Goal: Information Seeking & Learning: Check status

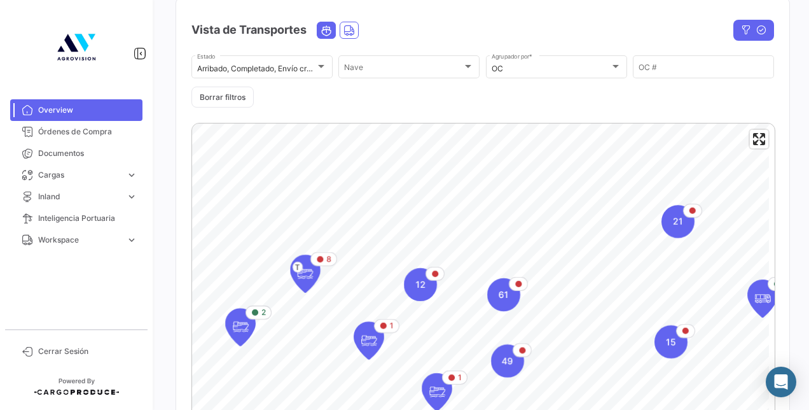
scroll to position [210, 0]
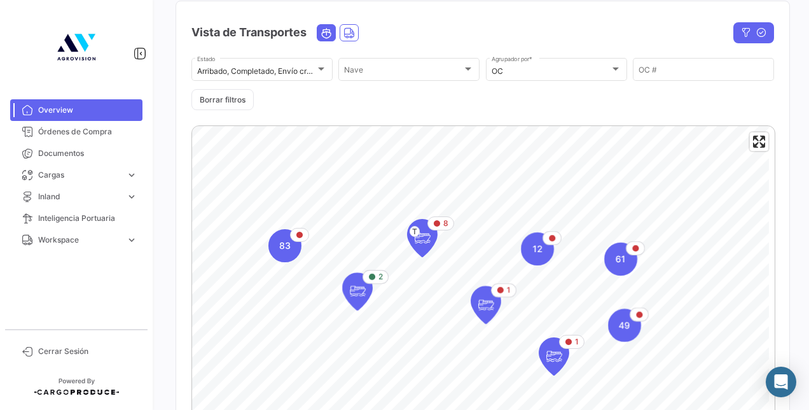
click at [786, 338] on div "¿Qué hay de nuevo? Heli Overview Producto Producto Importadores Importadores Ex…" at bounding box center [482, 205] width 654 height 410
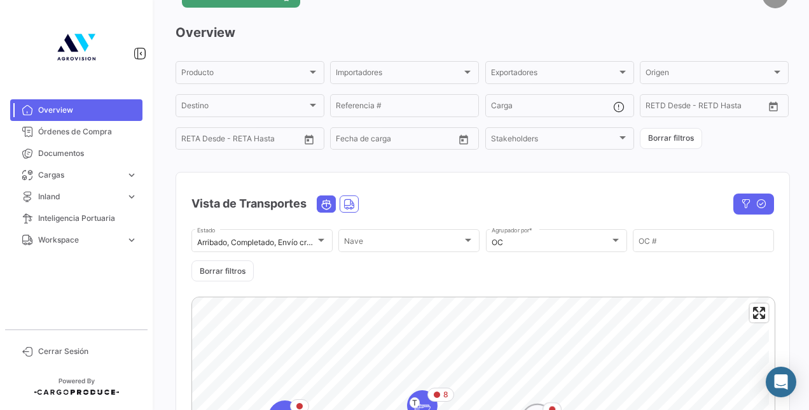
scroll to position [38, 0]
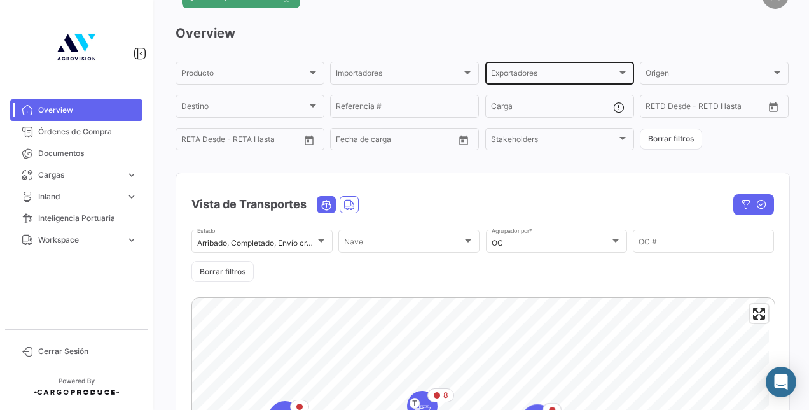
click at [617, 76] on div at bounding box center [622, 72] width 11 height 10
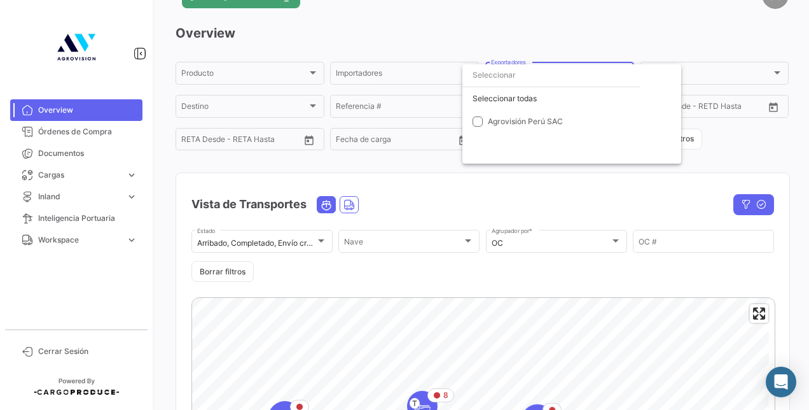
click at [452, 43] on div at bounding box center [404, 205] width 809 height 410
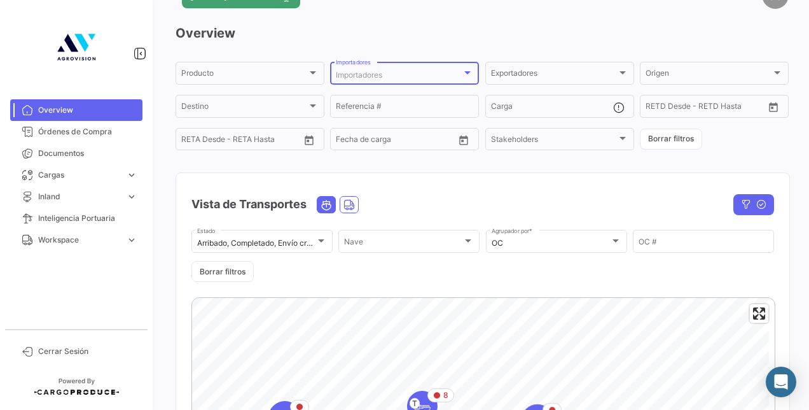
click at [462, 70] on div at bounding box center [467, 72] width 11 height 10
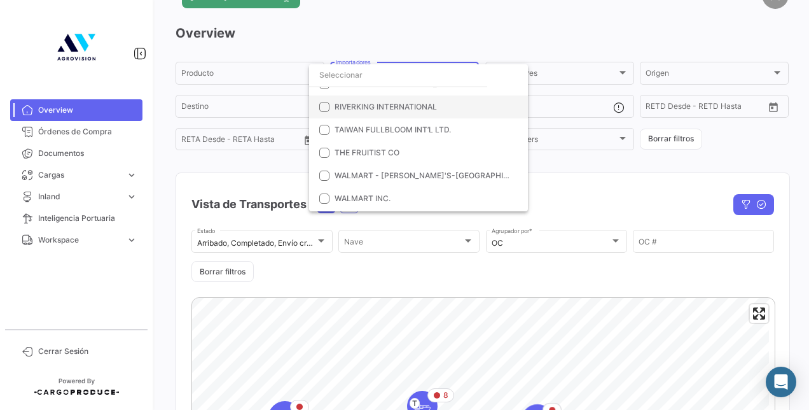
scroll to position [447, 0]
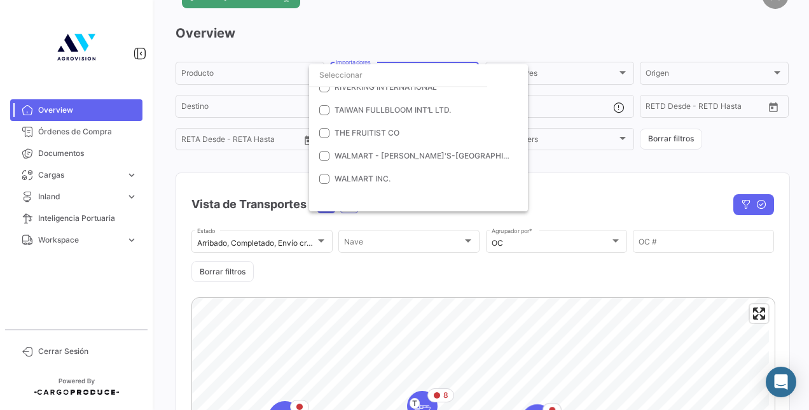
click at [254, 167] on div at bounding box center [404, 205] width 809 height 410
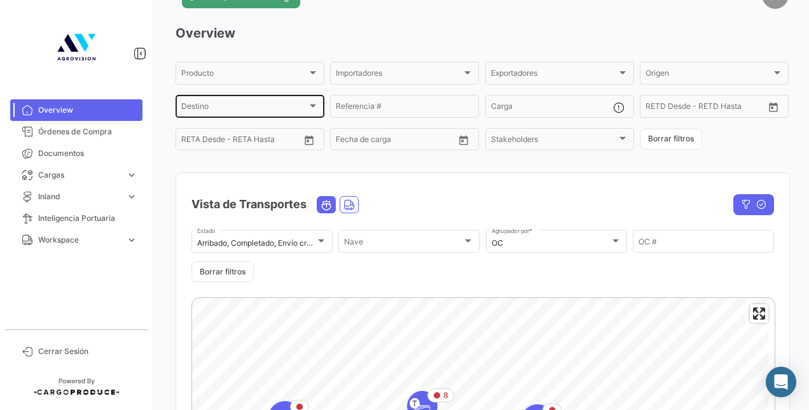
click at [317, 107] on div "Destino Destino" at bounding box center [250, 105] width 149 height 25
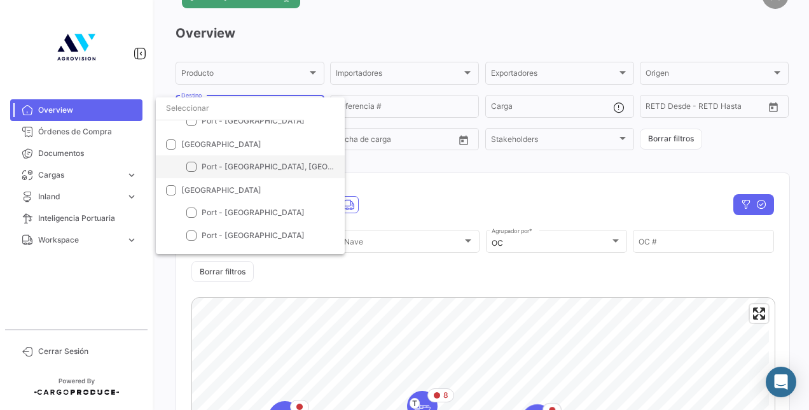
scroll to position [56, 0]
click at [170, 143] on span at bounding box center [171, 145] width 10 height 10
click at [170, 150] on input "CHILE" at bounding box center [170, 150] width 1 height 1
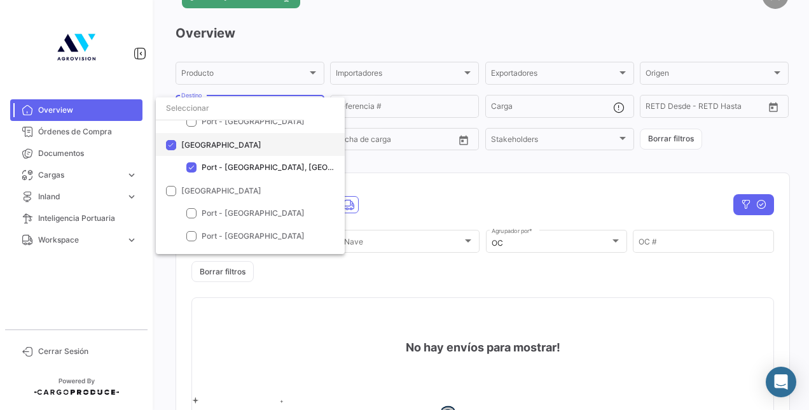
click at [174, 141] on span at bounding box center [171, 145] width 10 height 10
click at [171, 150] on input "CHILE" at bounding box center [170, 150] width 1 height 1
checkbox input "false"
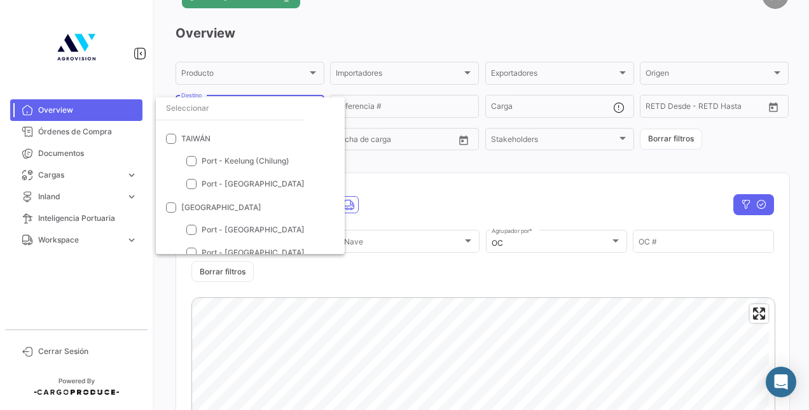
scroll to position [485, 0]
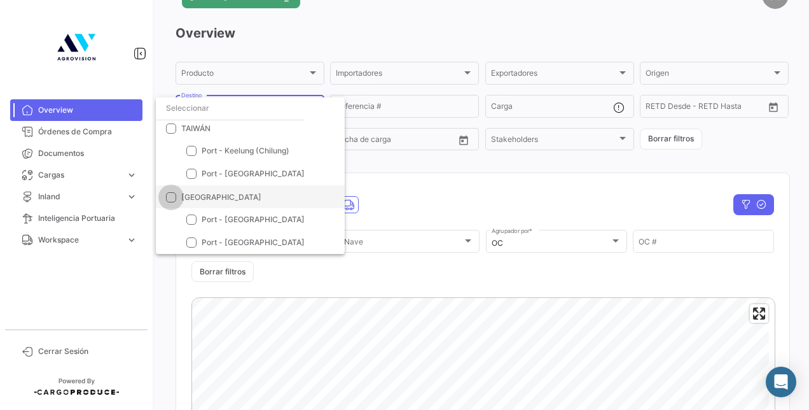
click at [174, 196] on span at bounding box center [171, 197] width 10 height 10
click at [171, 202] on input "ESTADOS UNIDOS" at bounding box center [170, 202] width 1 height 1
checkbox input "true"
click at [505, 216] on div at bounding box center [404, 205] width 809 height 410
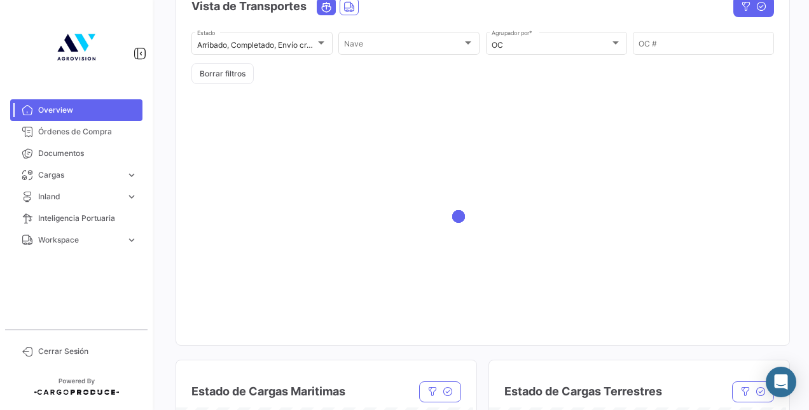
scroll to position [237, 0]
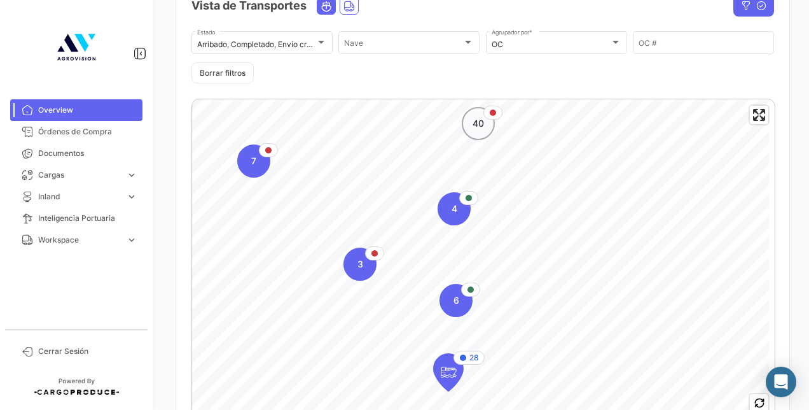
click at [481, 122] on span "40" at bounding box center [478, 123] width 11 height 13
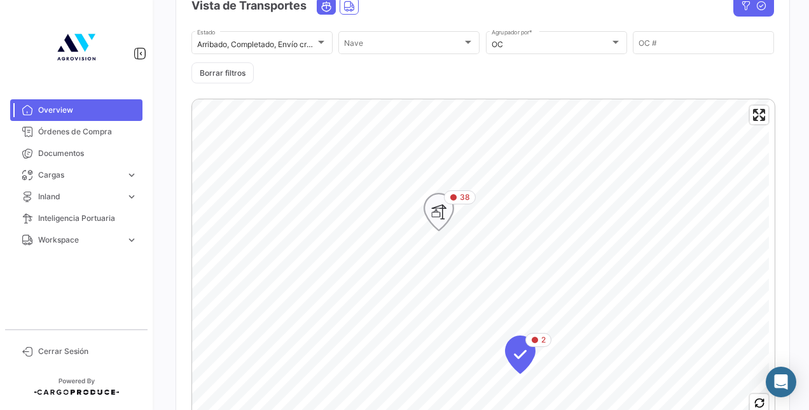
click at [436, 206] on icon "Map marker" at bounding box center [439, 211] width 18 height 27
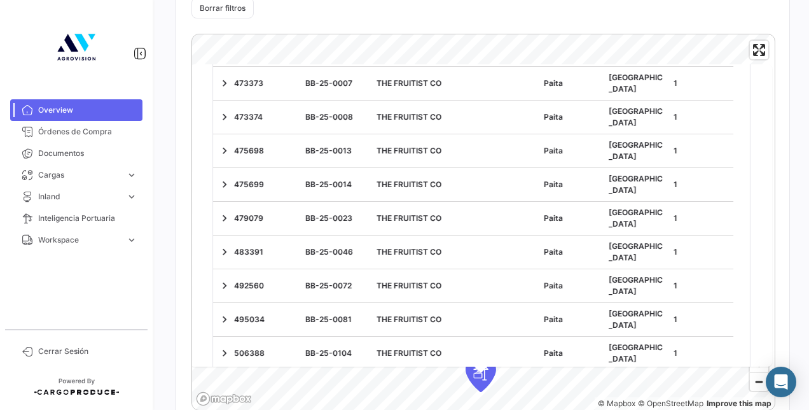
scroll to position [0, 0]
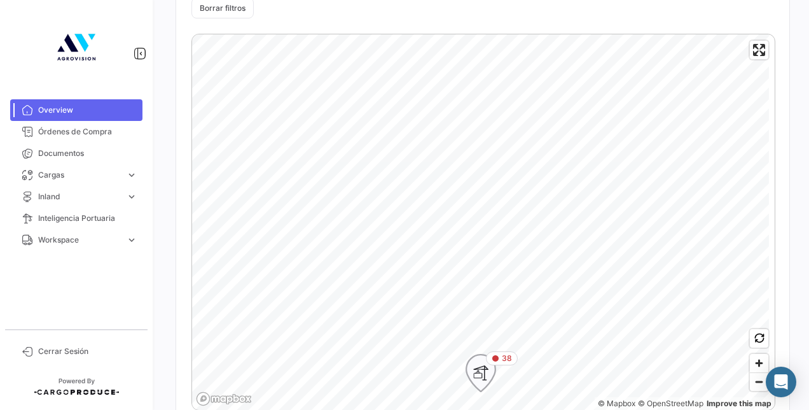
click at [486, 386] on icon "Map marker" at bounding box center [481, 372] width 18 height 27
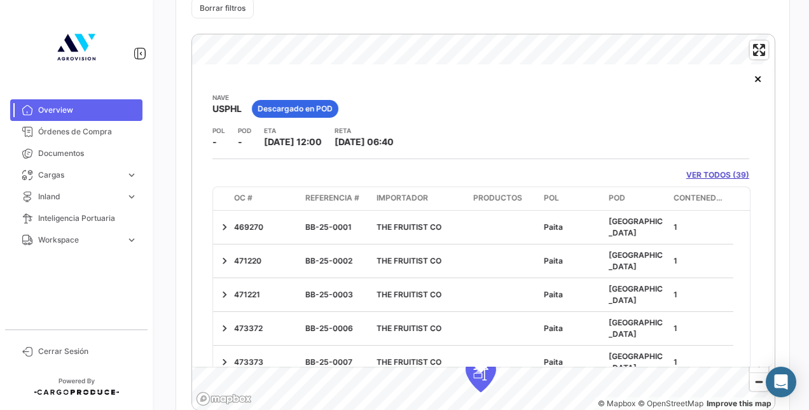
click at [723, 176] on link "VER TODOS (39)" at bounding box center [717, 174] width 63 height 11
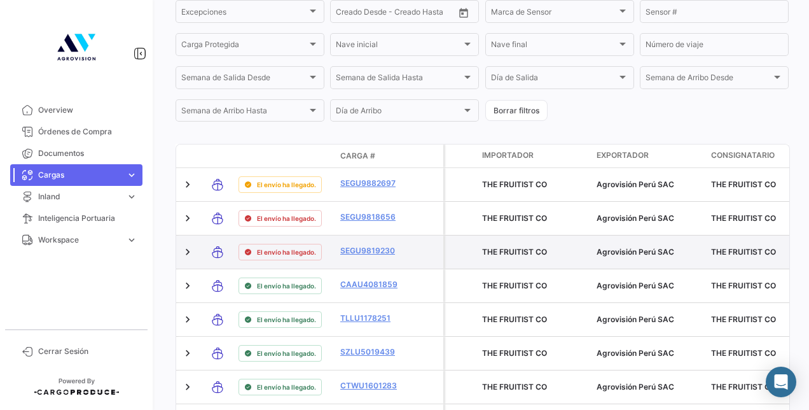
scroll to position [487, 0]
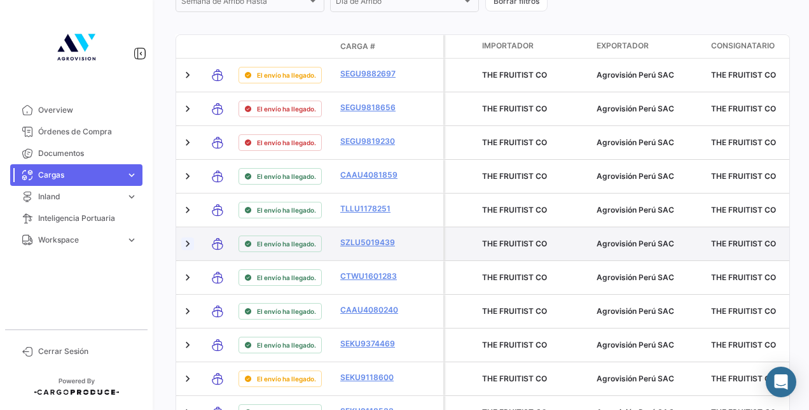
click at [188, 250] on link at bounding box center [187, 243] width 13 height 13
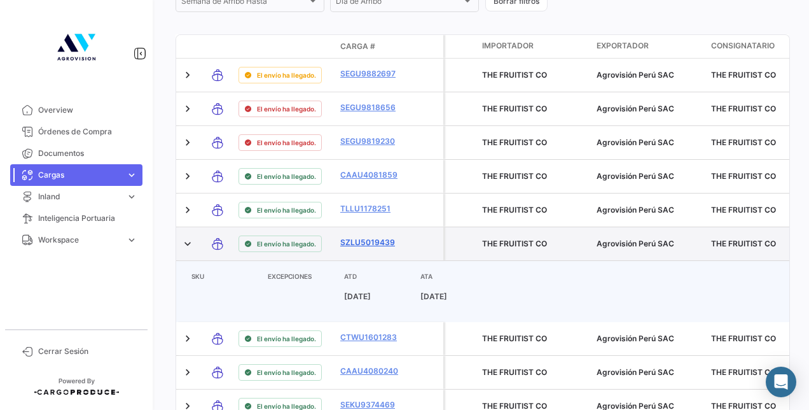
click at [355, 240] on link "SZLU5019439" at bounding box center [373, 242] width 66 height 11
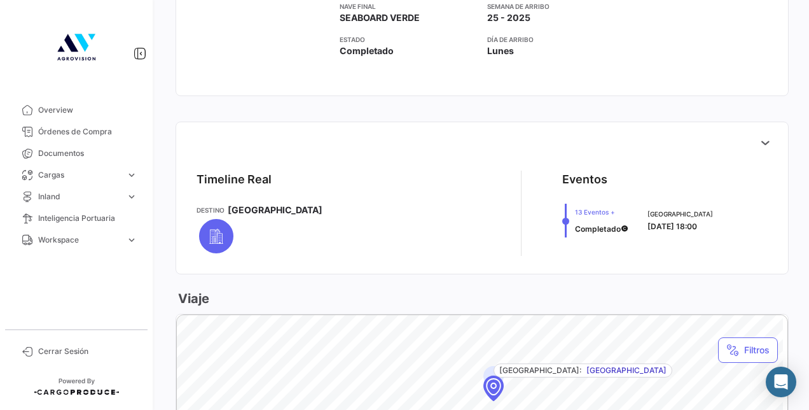
scroll to position [441, 0]
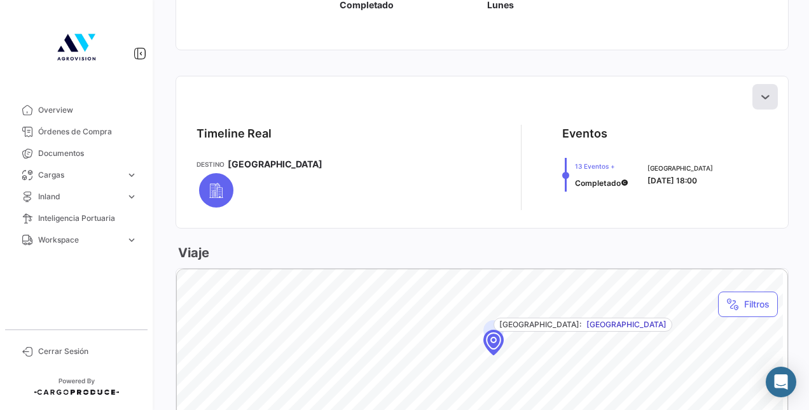
click at [759, 93] on icon at bounding box center [765, 96] width 13 height 13
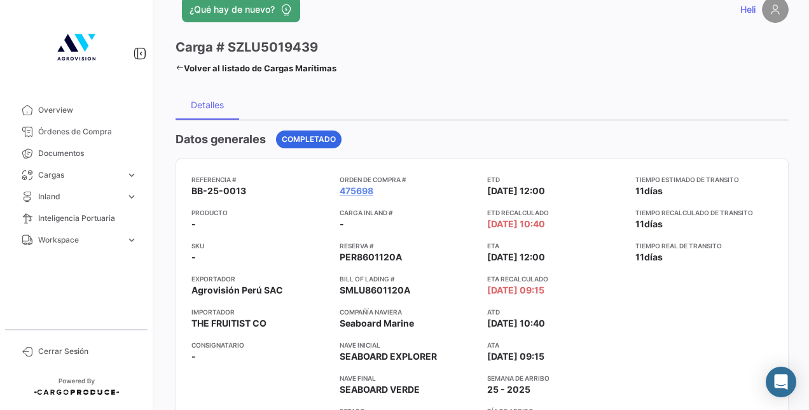
scroll to position [24, 0]
click at [178, 65] on icon at bounding box center [180, 68] width 8 height 8
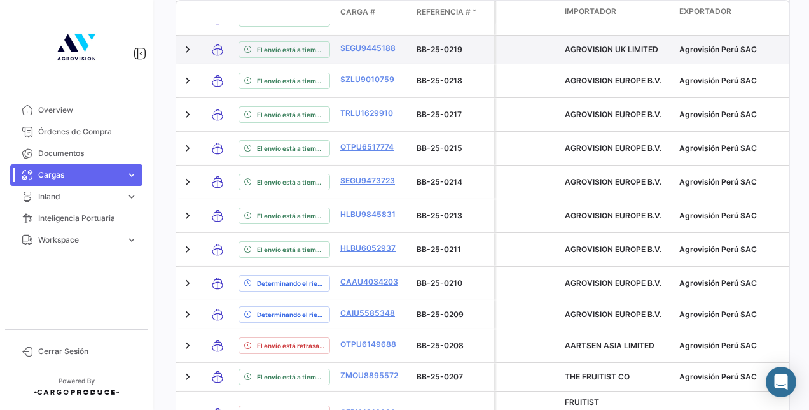
scroll to position [707, 0]
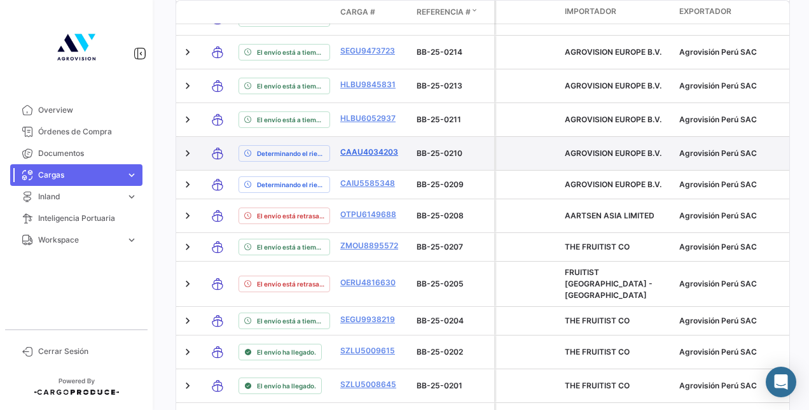
click at [371, 158] on link "CAAU4034203" at bounding box center [373, 151] width 66 height 11
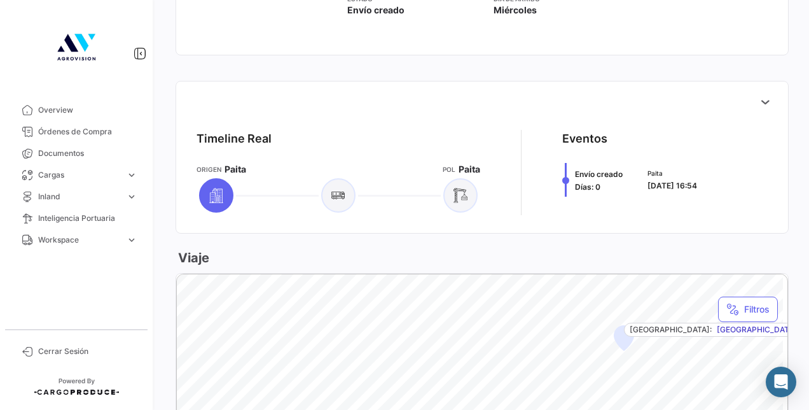
scroll to position [437, 0]
click at [766, 108] on button at bounding box center [764, 100] width 25 height 25
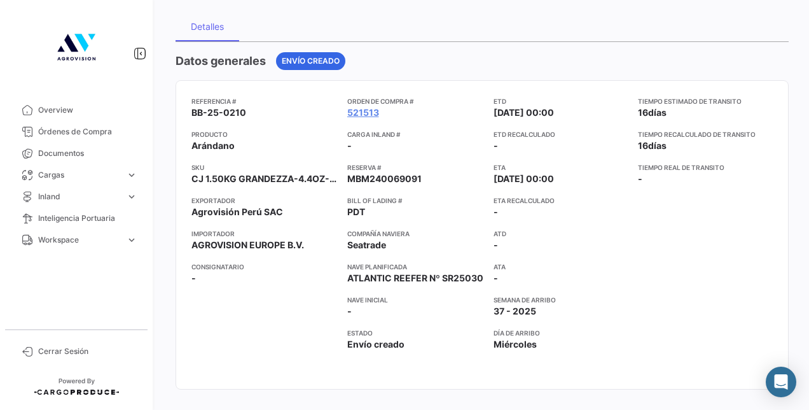
scroll to position [0, 0]
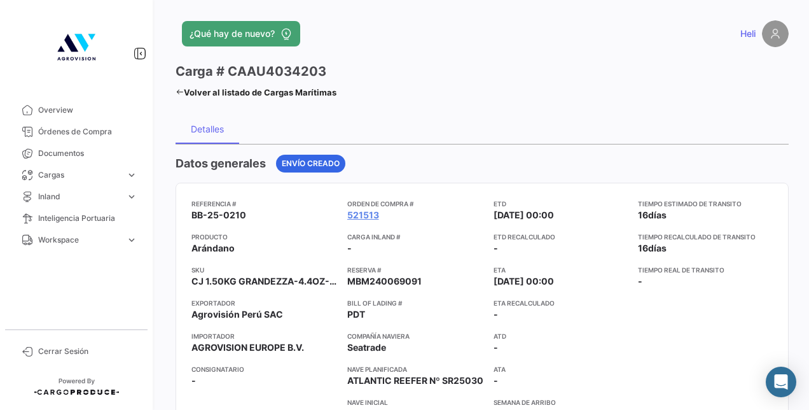
click at [181, 93] on icon at bounding box center [180, 92] width 8 height 8
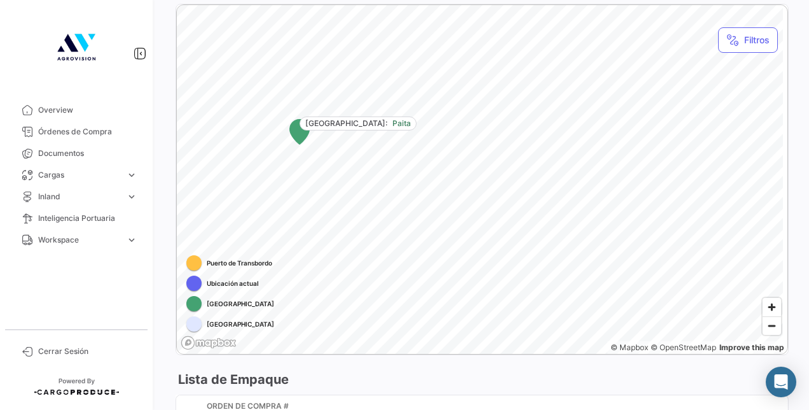
scroll to position [744, 0]
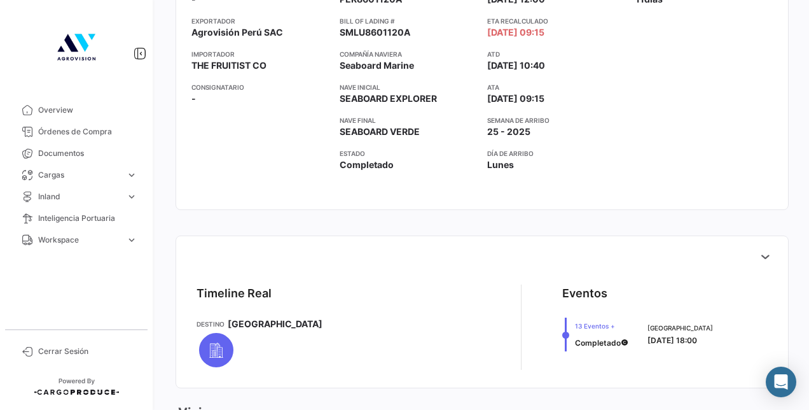
scroll to position [281, 0]
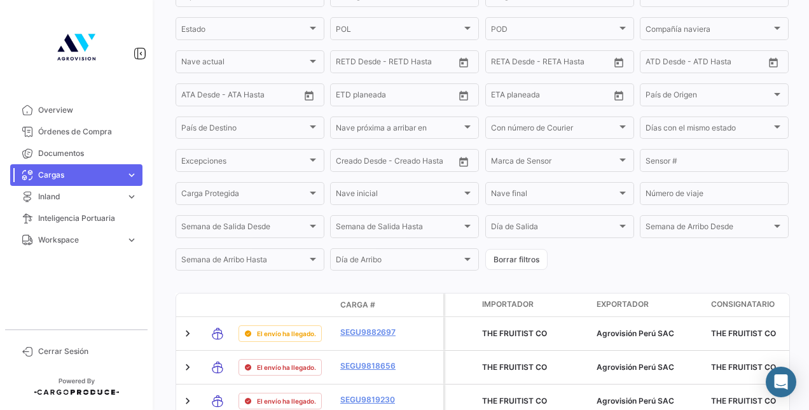
scroll to position [241, 0]
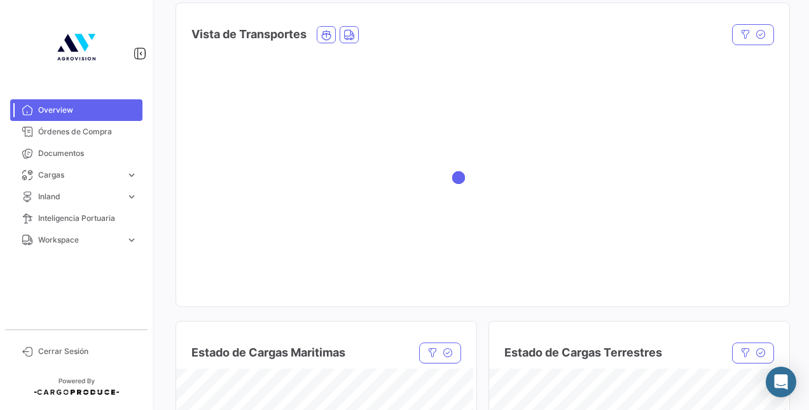
scroll to position [160, 0]
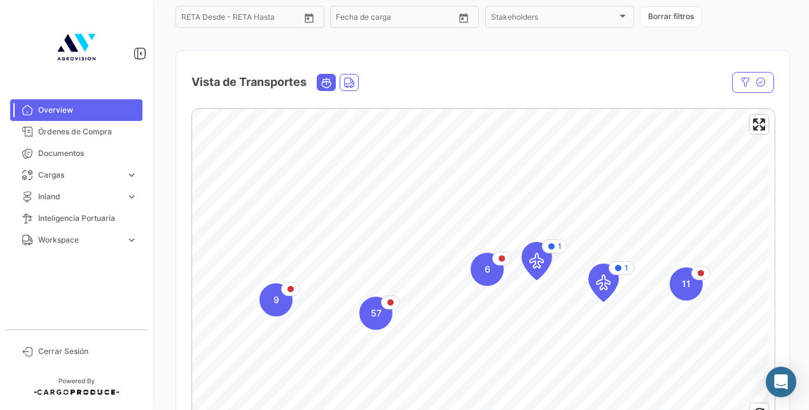
click at [331, 88] on icon "Ocean" at bounding box center [326, 82] width 11 height 11
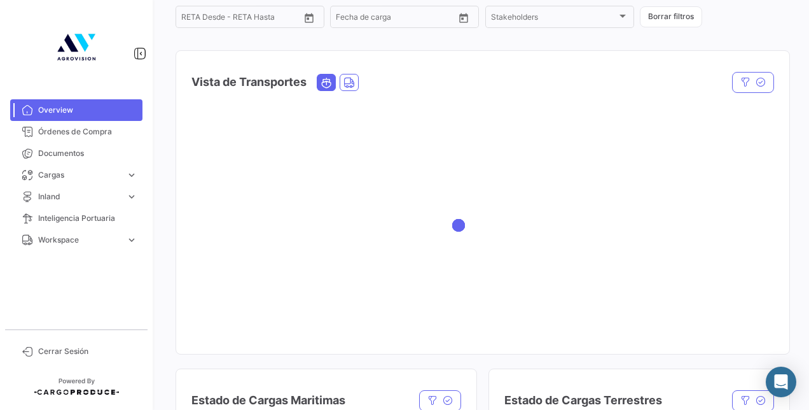
scroll to position [0, 0]
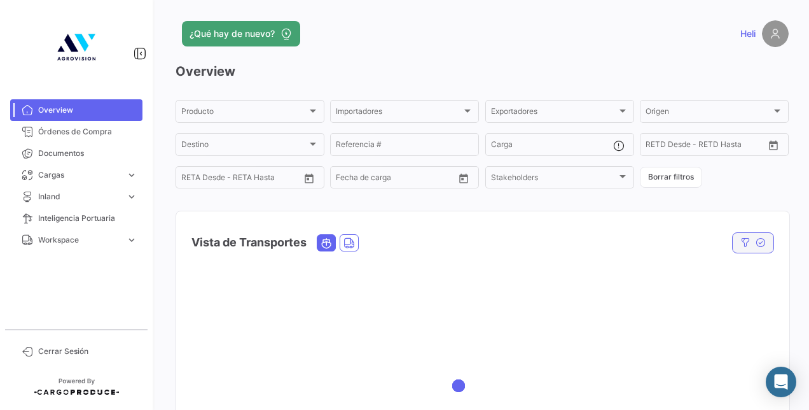
click at [756, 246] on icon "button" at bounding box center [761, 242] width 10 height 10
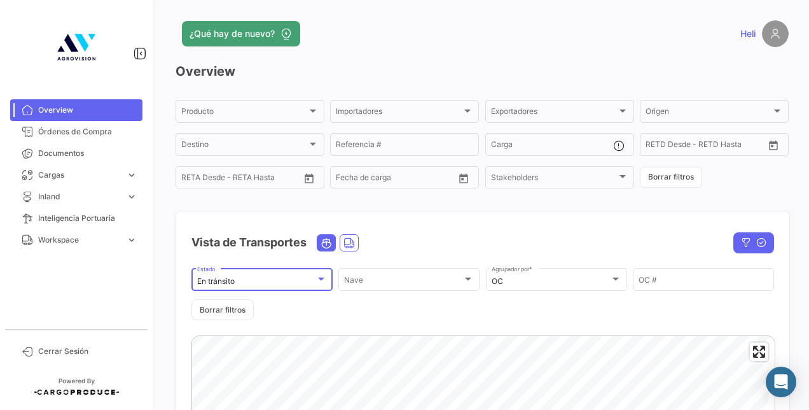
click at [322, 286] on div "En tránsito" at bounding box center [262, 281] width 130 height 9
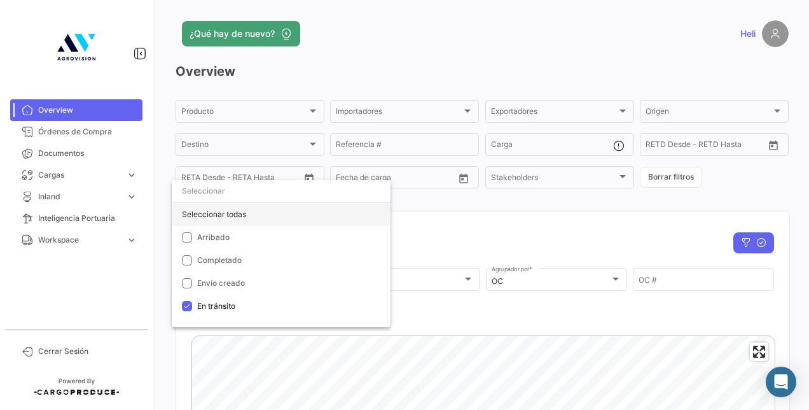
click at [192, 218] on div "Seleccionar todas" at bounding box center [281, 214] width 219 height 23
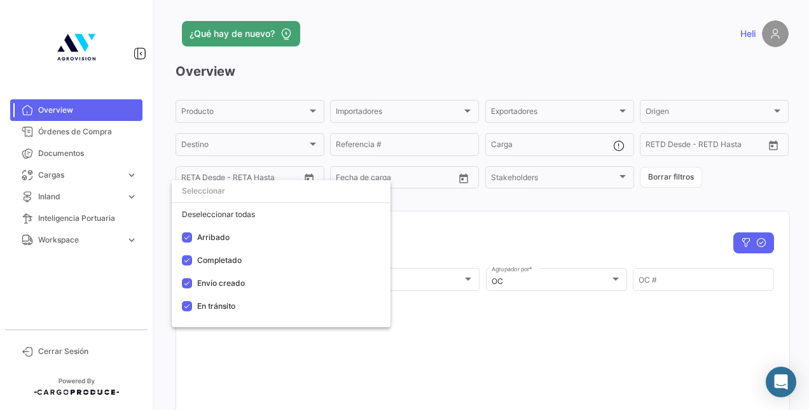
click at [448, 229] on div at bounding box center [404, 205] width 809 height 410
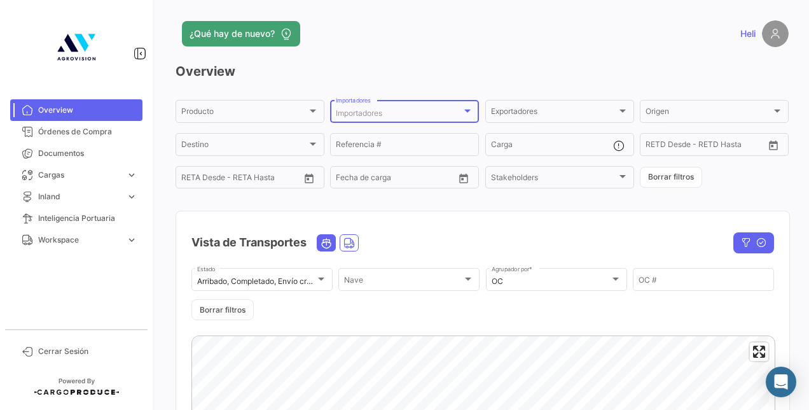
click at [464, 109] on div at bounding box center [467, 111] width 11 height 10
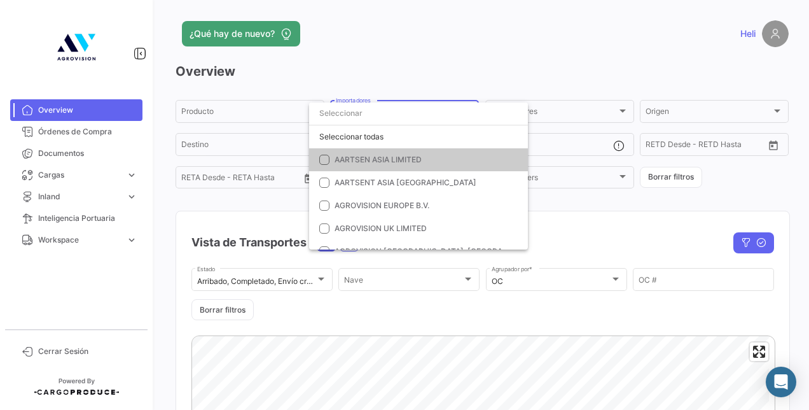
scroll to position [447, 0]
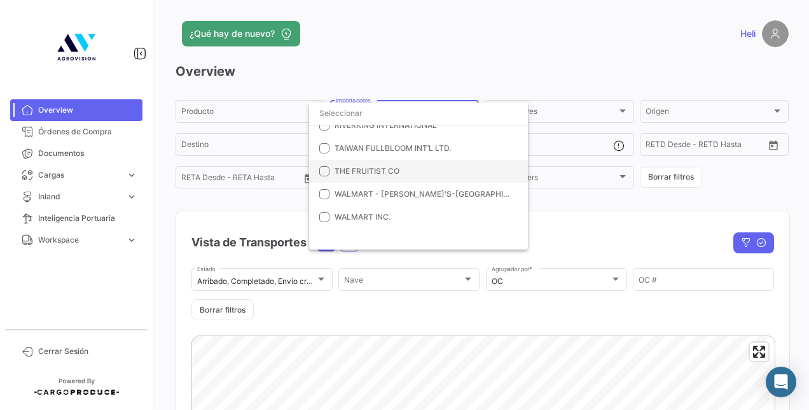
click at [326, 169] on mat-pseudo-checkbox at bounding box center [324, 171] width 10 height 10
click at [568, 230] on div at bounding box center [404, 205] width 809 height 410
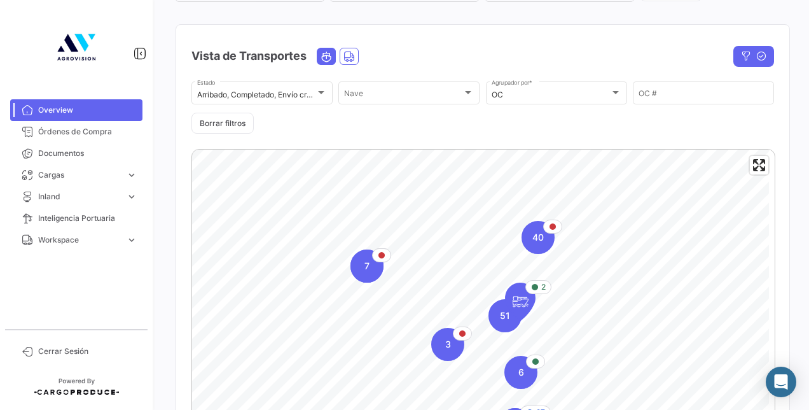
scroll to position [272, 0]
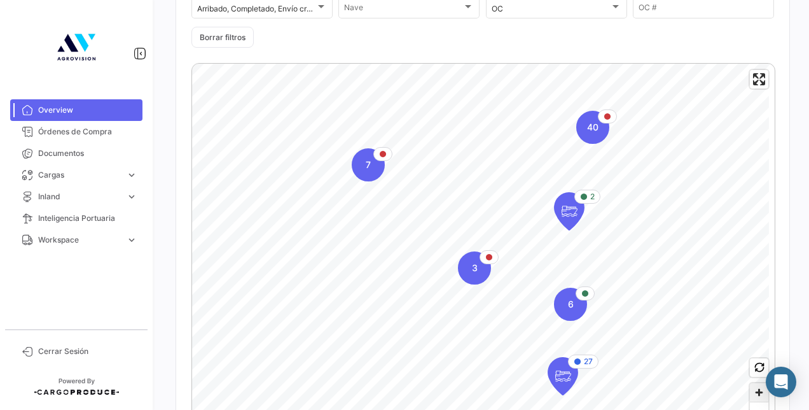
click at [753, 399] on span "Zoom in" at bounding box center [759, 392] width 18 height 18
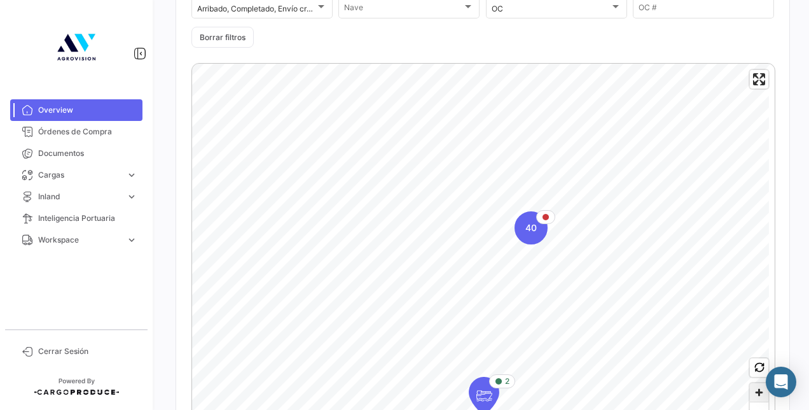
click at [753, 391] on span "Zoom in" at bounding box center [759, 392] width 18 height 18
click at [750, 392] on span "Zoom in" at bounding box center [759, 392] width 18 height 18
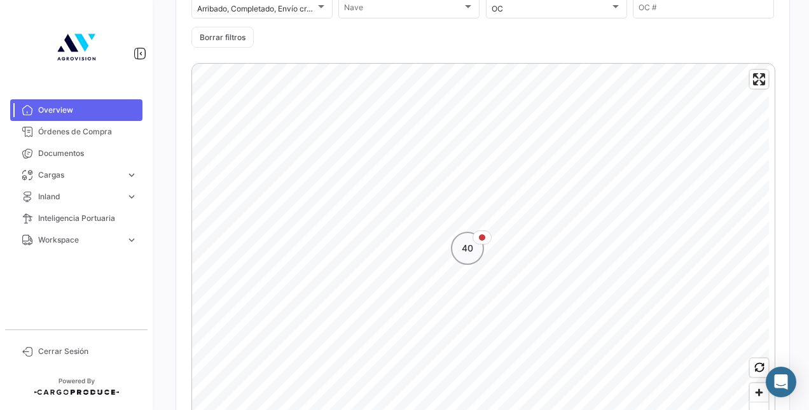
click at [467, 258] on div "40" at bounding box center [467, 248] width 33 height 33
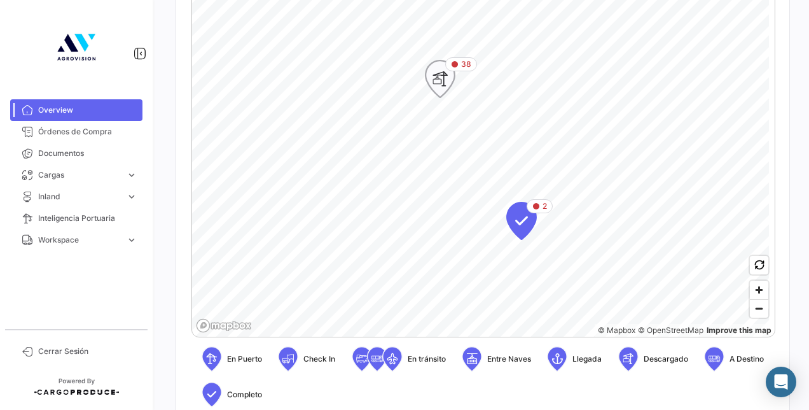
scroll to position [374, 0]
click at [434, 78] on icon "Map marker" at bounding box center [440, 79] width 18 height 27
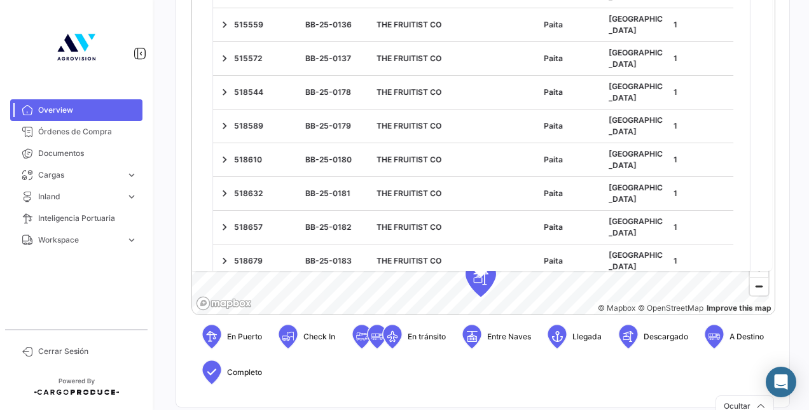
scroll to position [980, 0]
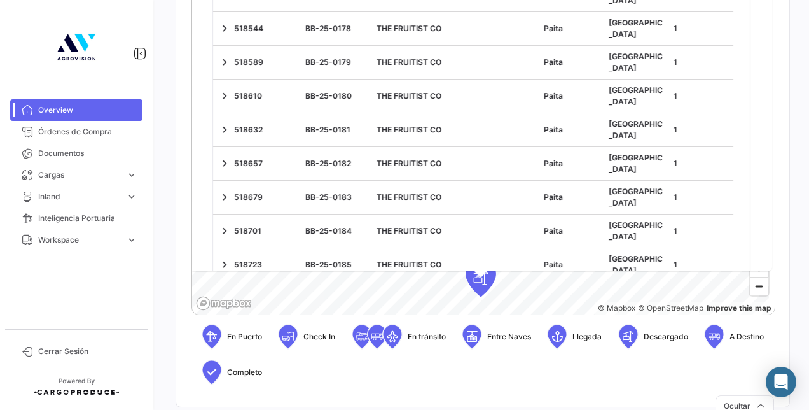
click at [230, 359] on link at bounding box center [224, 365] width 13 height 13
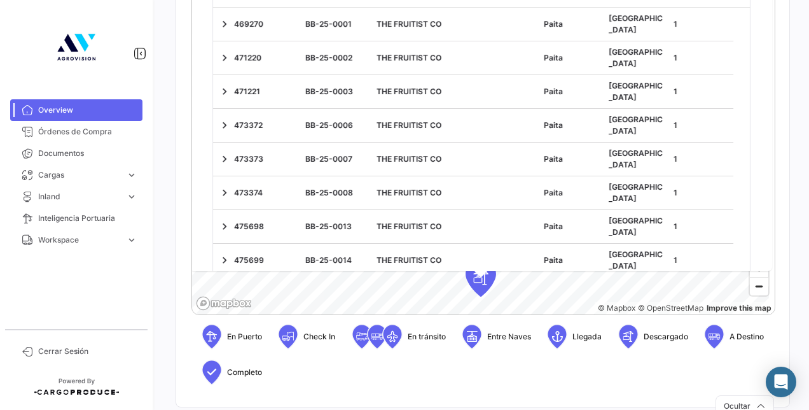
scroll to position [0, 0]
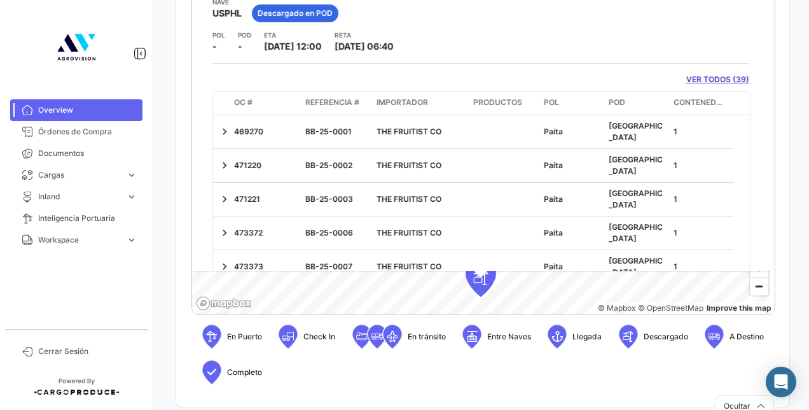
click at [715, 79] on link "VER TODOS (39)" at bounding box center [717, 79] width 63 height 11
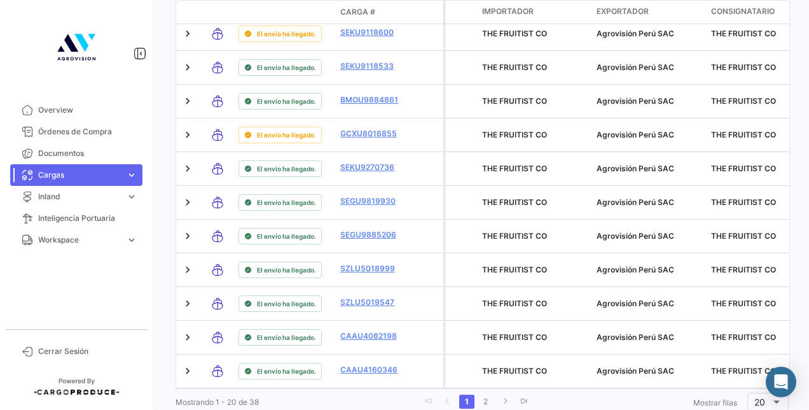
scroll to position [876, 0]
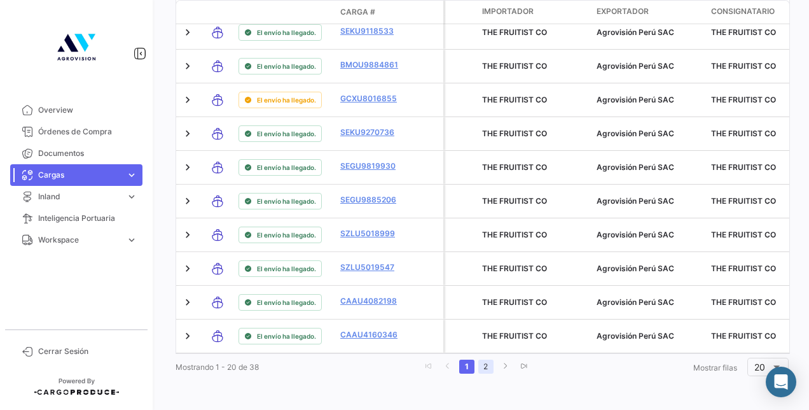
click at [483, 361] on link "2" at bounding box center [485, 366] width 15 height 14
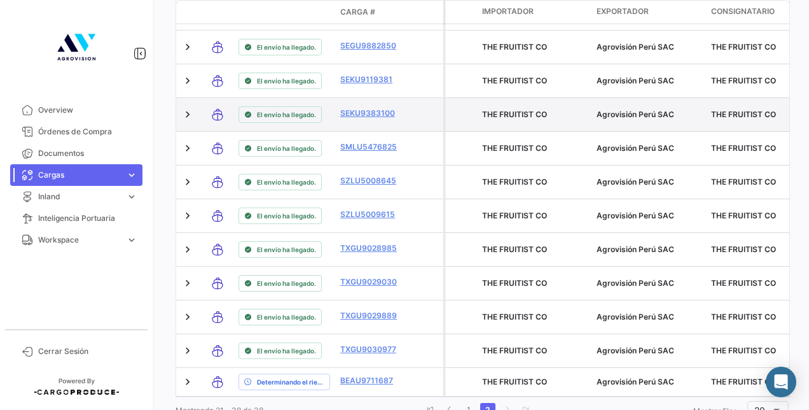
scroll to position [771, 0]
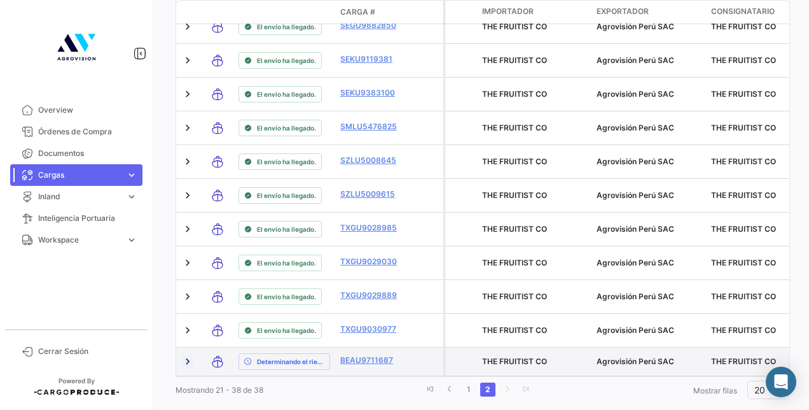
click at [189, 361] on link at bounding box center [187, 361] width 13 height 13
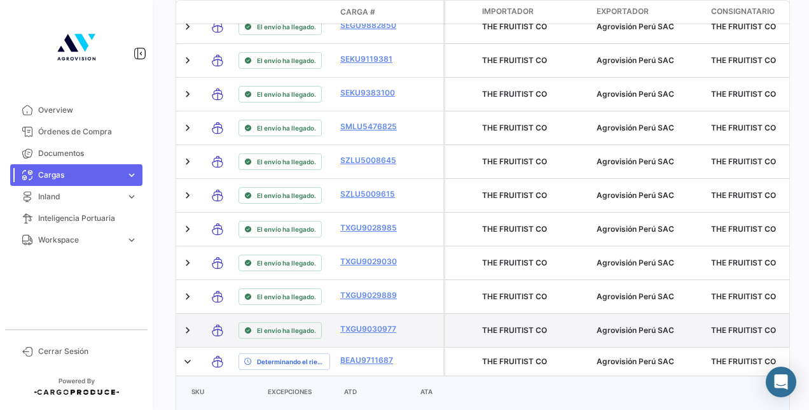
scroll to position [852, 0]
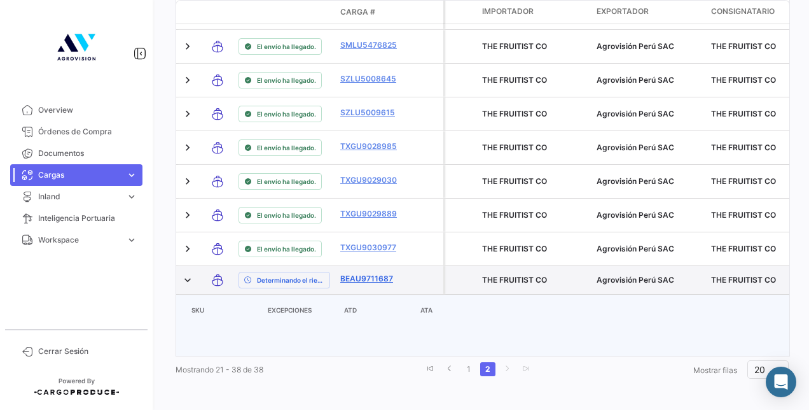
click at [375, 277] on link "BEAU9711687" at bounding box center [373, 278] width 66 height 11
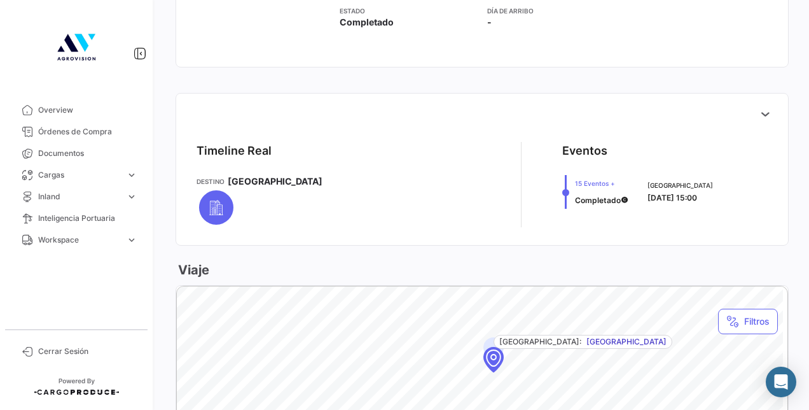
scroll to position [424, 0]
click at [765, 106] on button at bounding box center [764, 114] width 25 height 25
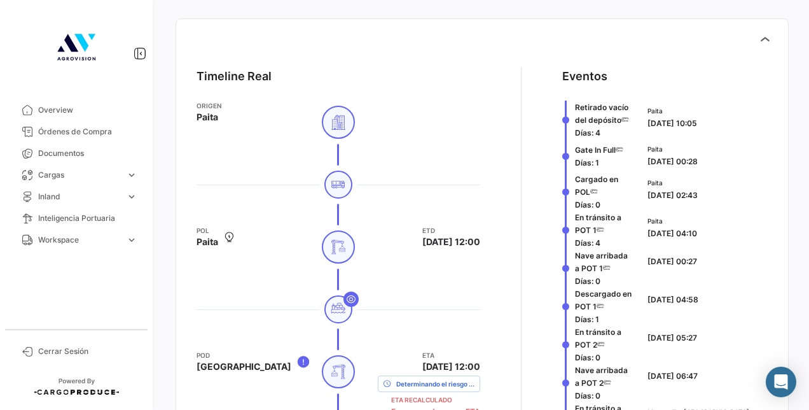
scroll to position [490, 0]
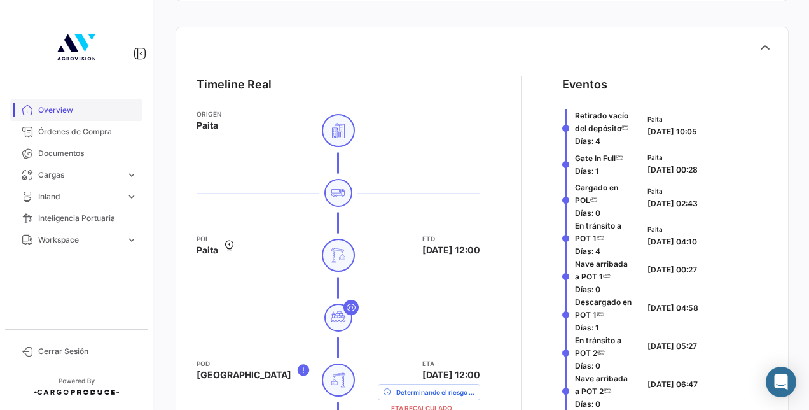
click at [100, 120] on link "Overview" at bounding box center [76, 110] width 132 height 22
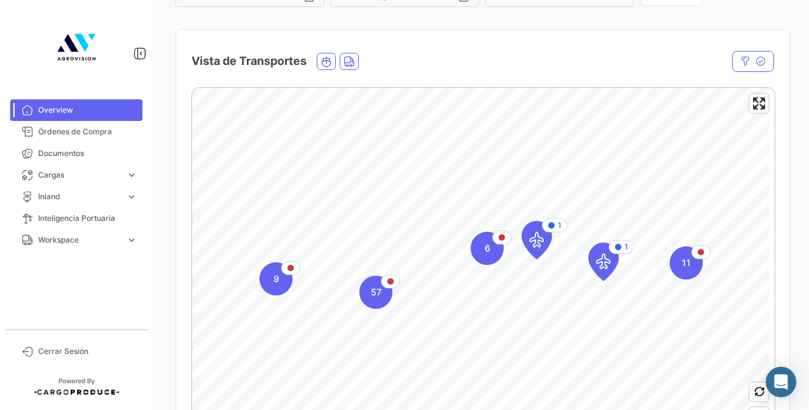
scroll to position [174, 0]
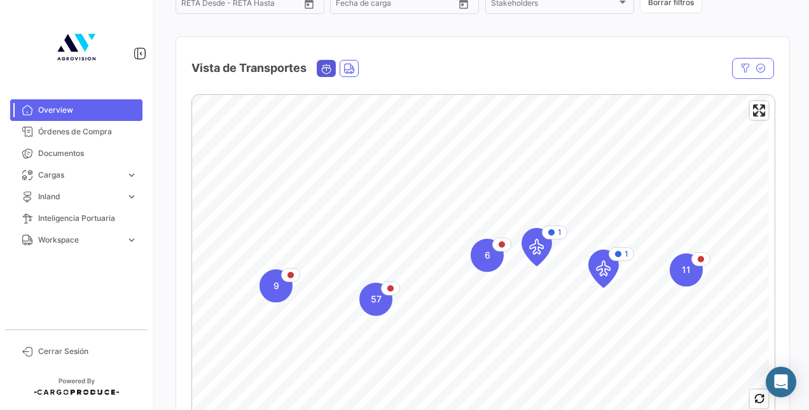
click at [334, 67] on span "Ocean" at bounding box center [326, 68] width 18 height 16
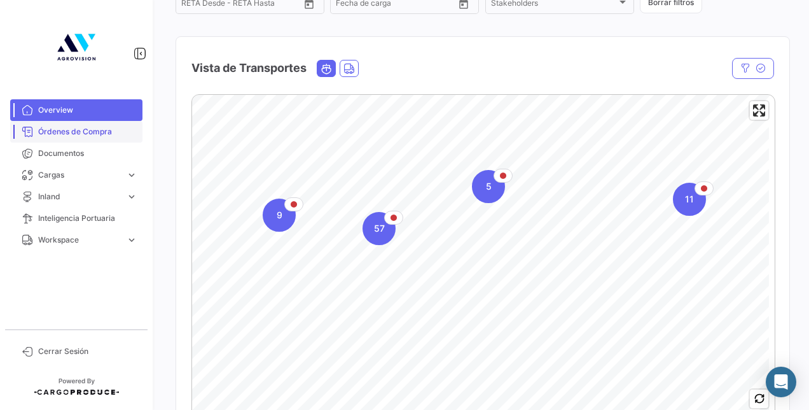
click at [88, 136] on span "Órdenes de Compra" at bounding box center [87, 131] width 99 height 11
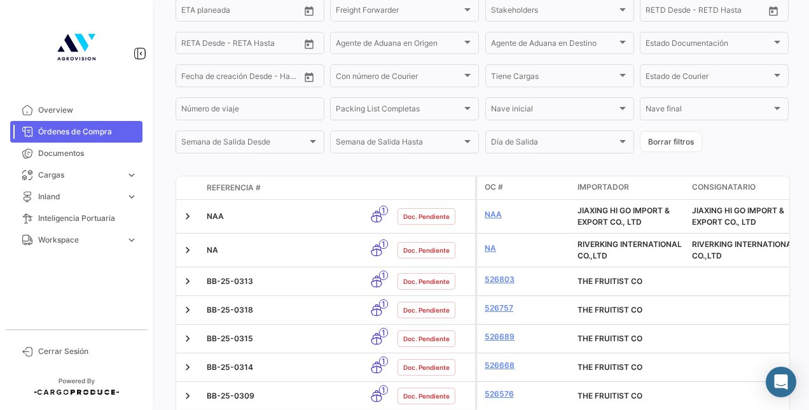
scroll to position [284, 0]
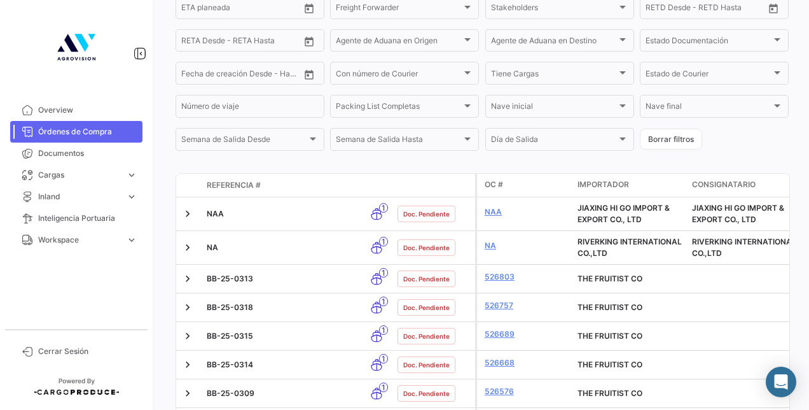
click at [212, 190] on span "Referencia #" at bounding box center [234, 184] width 54 height 11
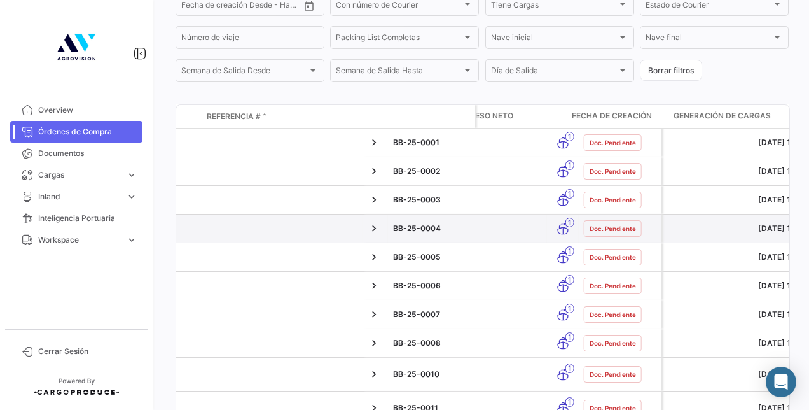
scroll to position [0, 2906]
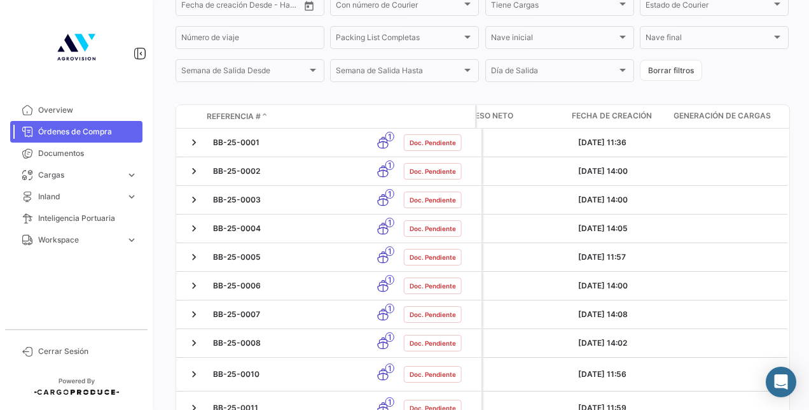
click at [576, 121] on span "Fecha de creación" at bounding box center [612, 115] width 80 height 11
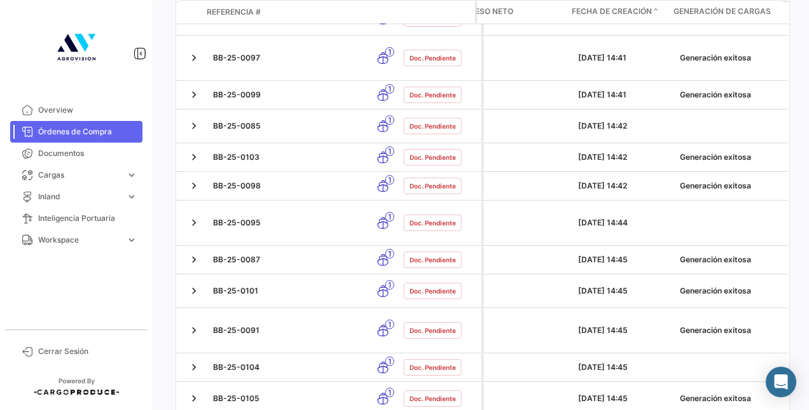
scroll to position [3155, 0]
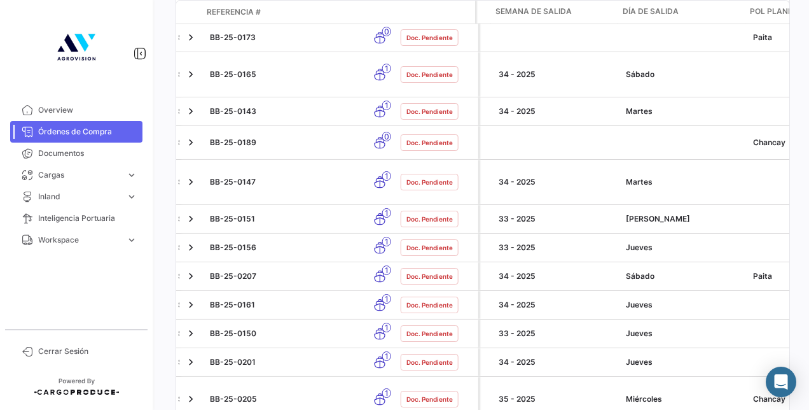
scroll to position [0, 705]
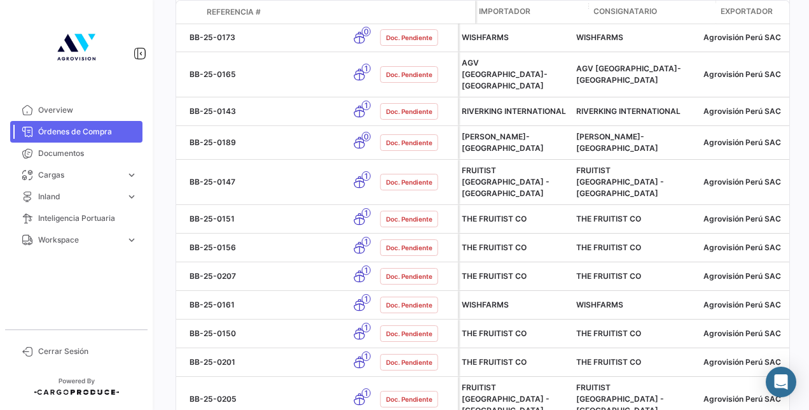
scroll to position [0, 0]
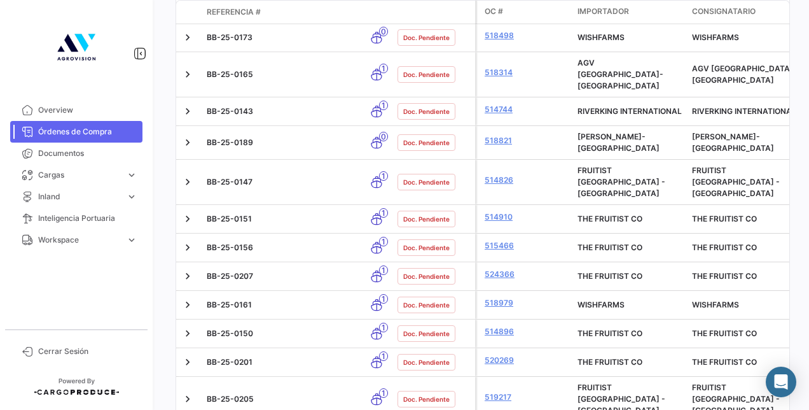
drag, startPoint x: 455, startPoint y: 14, endPoint x: 164, endPoint y: 60, distance: 294.9
click at [164, 60] on div "¿Qué hay de nuevo? Heli Órdenes de Compra visibility_off Filtros ✓ Exportar.xls…" at bounding box center [482, 205] width 654 height 410
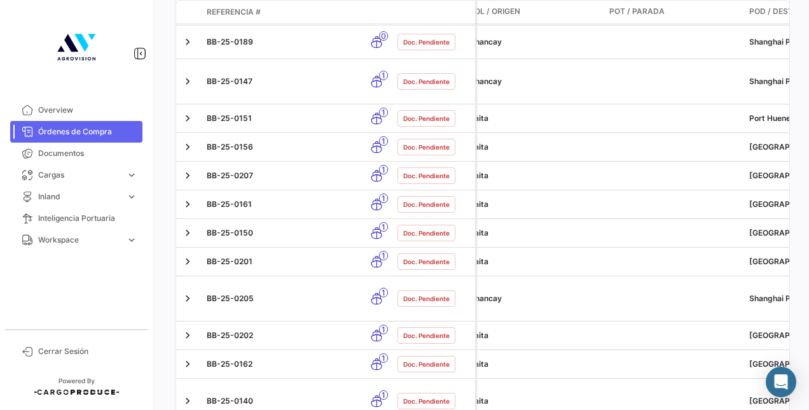
scroll to position [3185, 0]
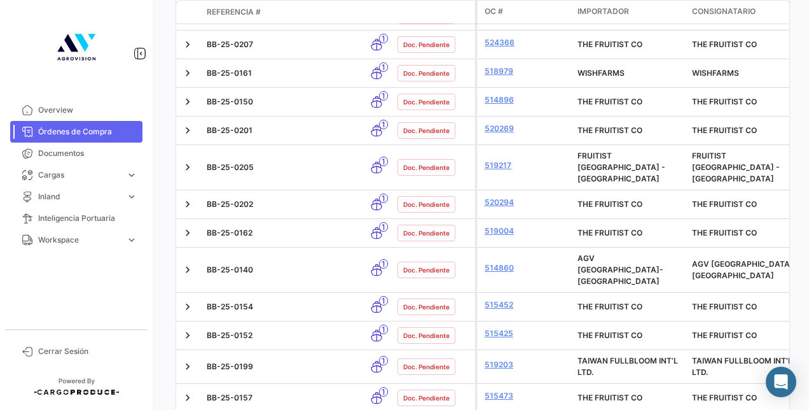
scroll to position [3291, 0]
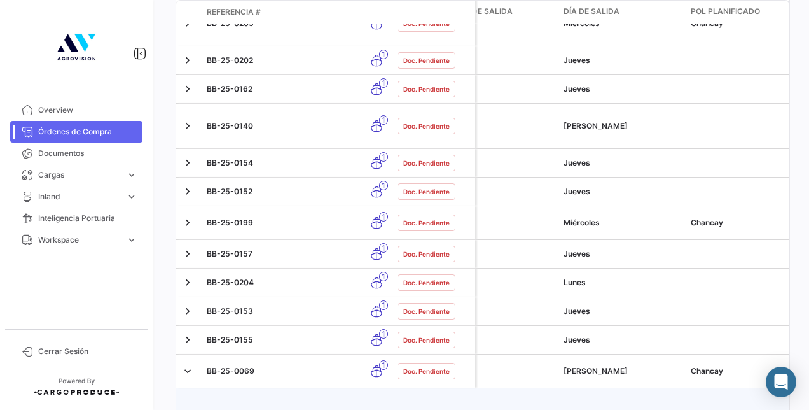
scroll to position [3440, 0]
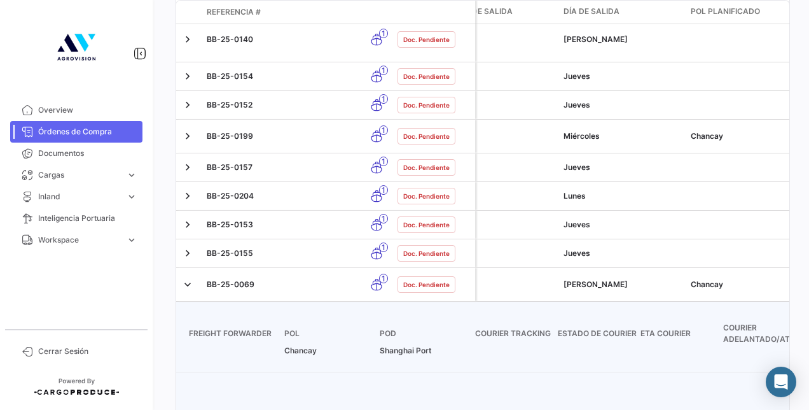
scroll to position [3567, 0]
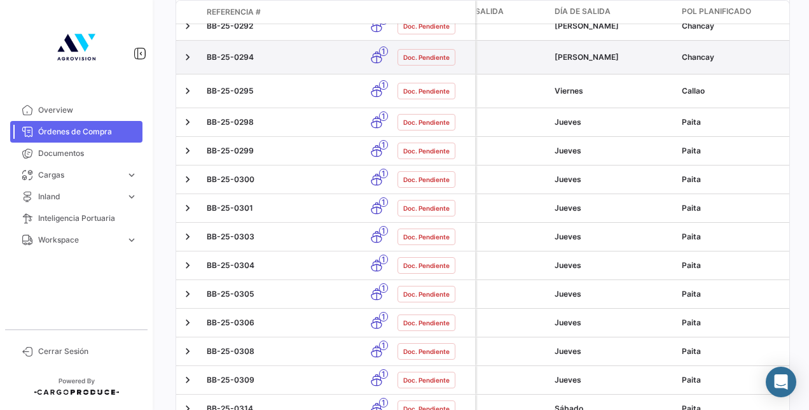
scroll to position [2224, 0]
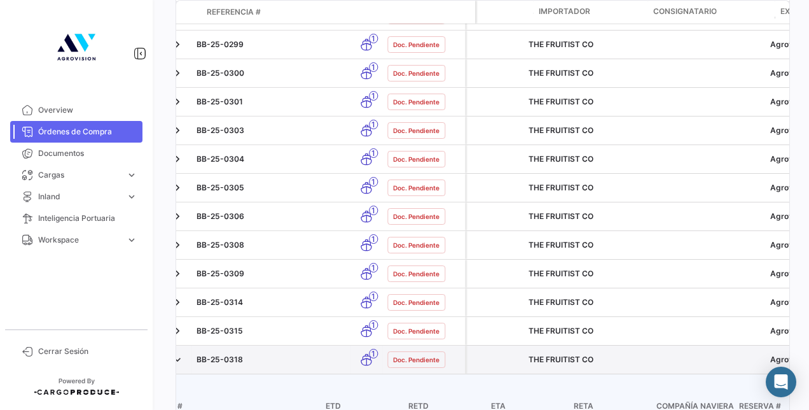
scroll to position [0, 0]
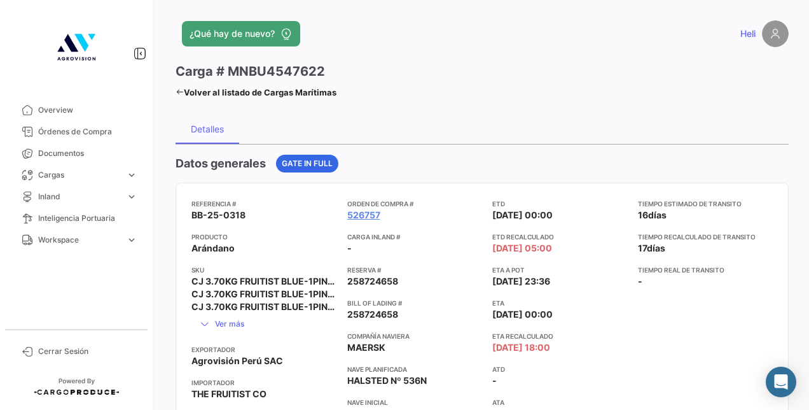
click at [230, 321] on mat-tooltip-component "CJ 3.70KG FRUITIST BLUE-1PINTA-TF BL-MC - SEKOYA POP - +14 MM" at bounding box center [263, 310] width 187 height 47
click at [274, 244] on app-card-info-value "Arándano" at bounding box center [264, 248] width 146 height 13
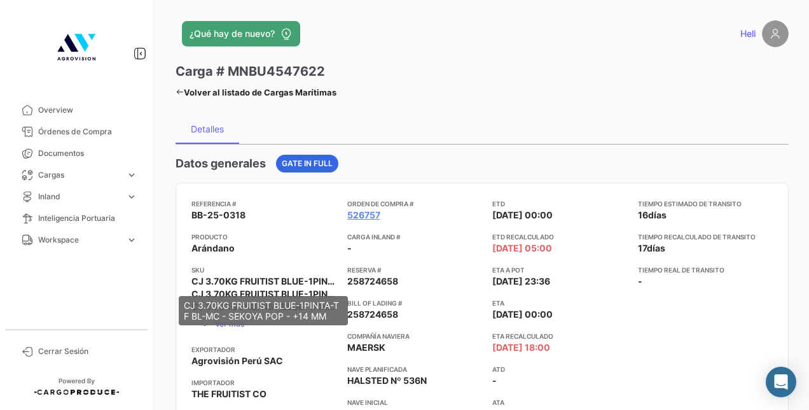
click at [202, 322] on div "CJ 3.70KG FRUITIST BLUE-1PINTA-TF BL-MC - SEKOYA POP - +14 MM" at bounding box center [263, 310] width 169 height 29
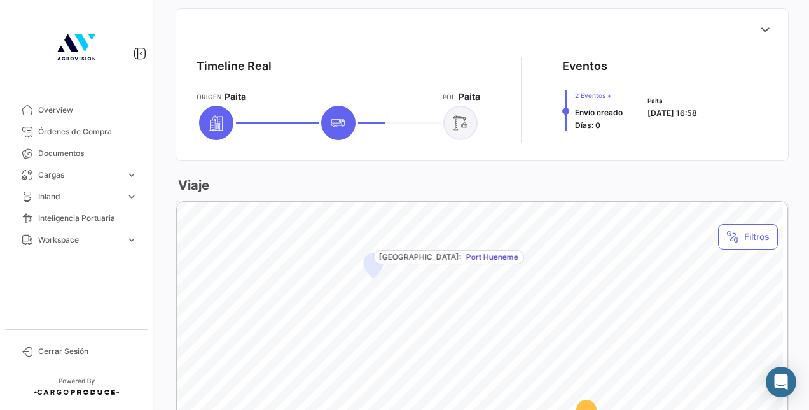
scroll to position [531, 0]
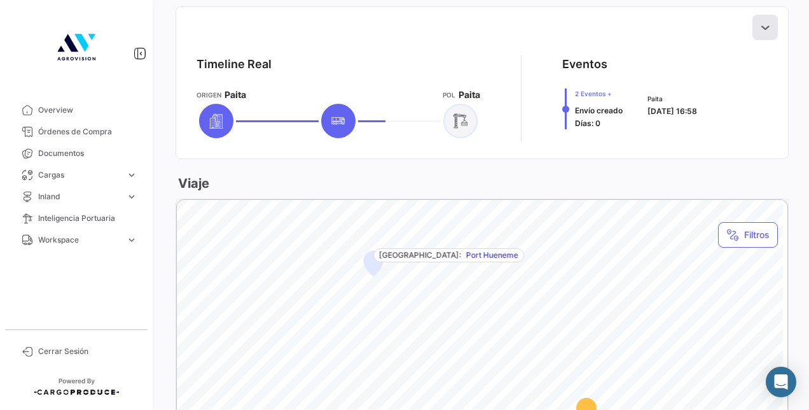
click at [759, 31] on icon at bounding box center [765, 27] width 13 height 13
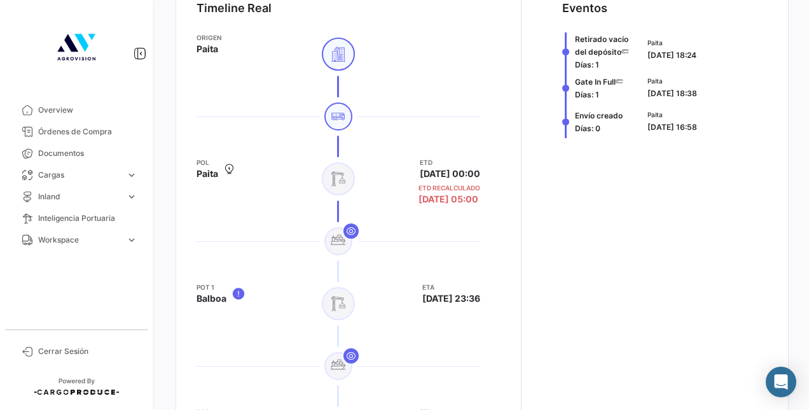
scroll to position [599, 0]
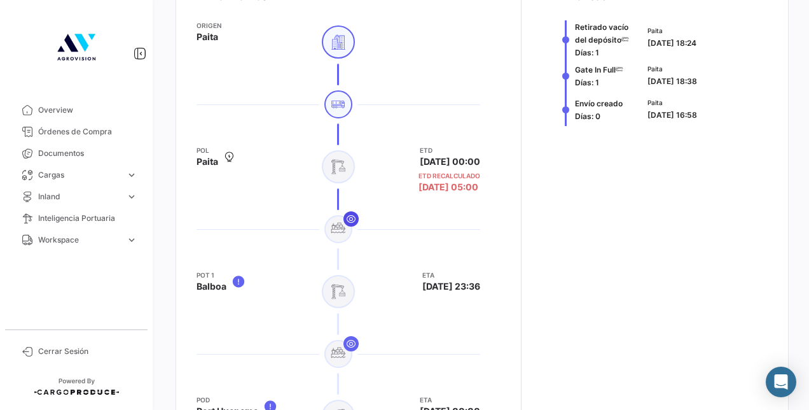
click at [348, 220] on icon at bounding box center [351, 219] width 10 height 10
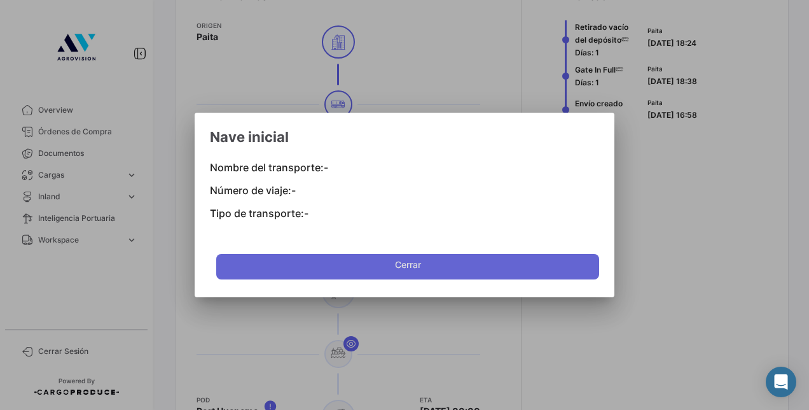
click at [389, 260] on button "Cerrar" at bounding box center [407, 266] width 383 height 25
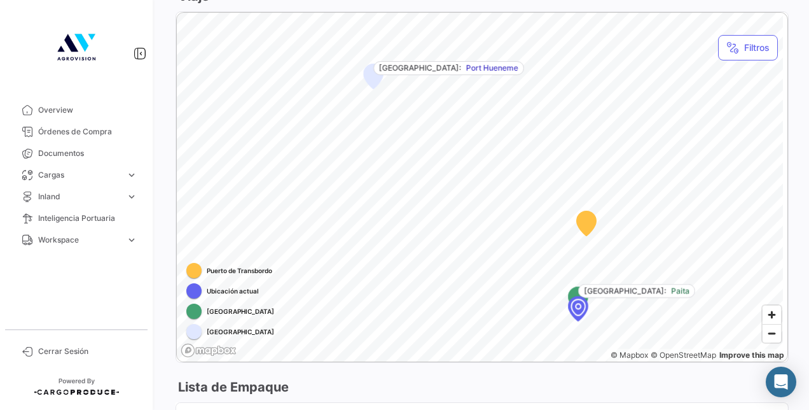
scroll to position [1239, 0]
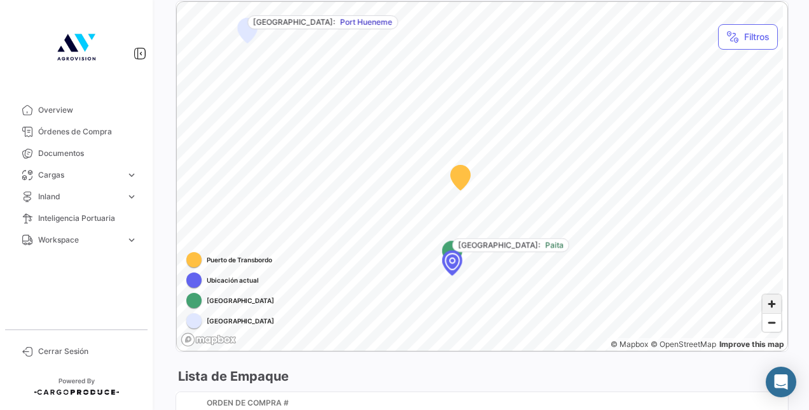
click at [766, 307] on span "Zoom in" at bounding box center [772, 303] width 18 height 18
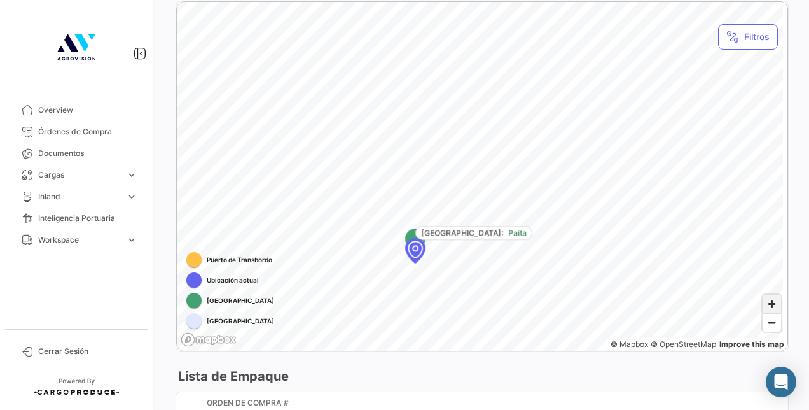
click at [768, 300] on span "Zoom in" at bounding box center [772, 303] width 18 height 18
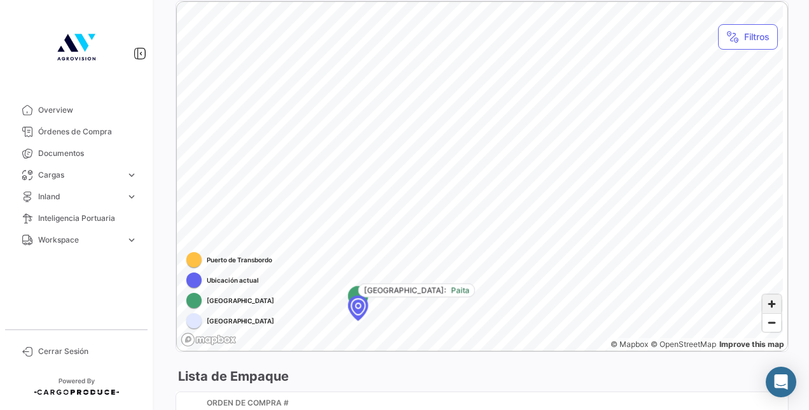
click at [768, 300] on span "Zoom in" at bounding box center [772, 303] width 18 height 18
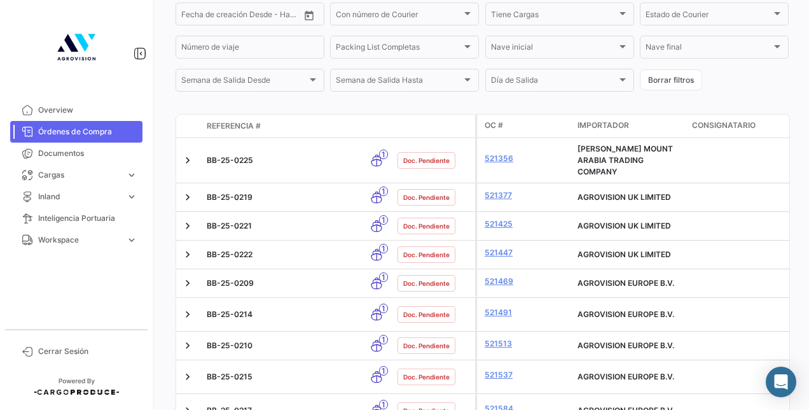
scroll to position [375, 0]
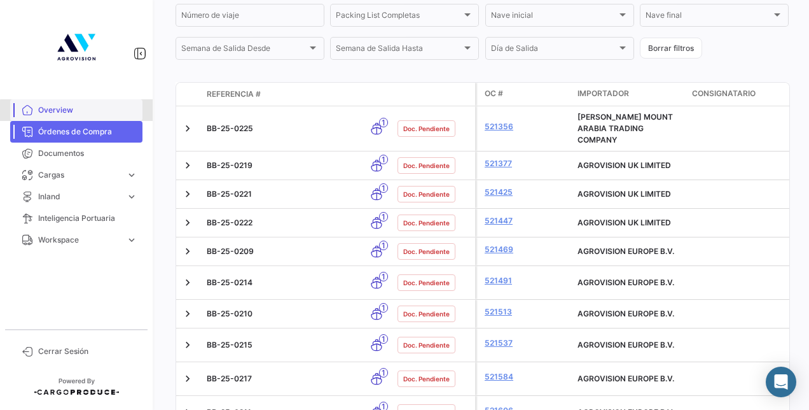
click at [87, 118] on link "Overview" at bounding box center [76, 110] width 132 height 22
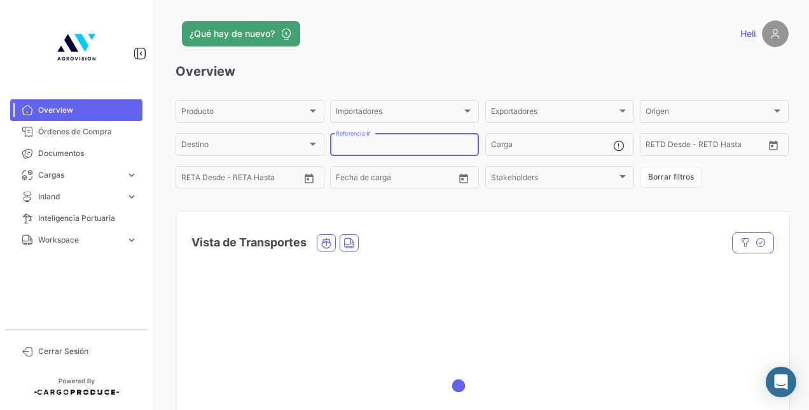
click at [380, 145] on input "Referencia #" at bounding box center [404, 146] width 137 height 9
click at [380, 145] on input "BB" at bounding box center [404, 146] width 137 height 9
click at [398, 144] on input "BB" at bounding box center [404, 146] width 137 height 9
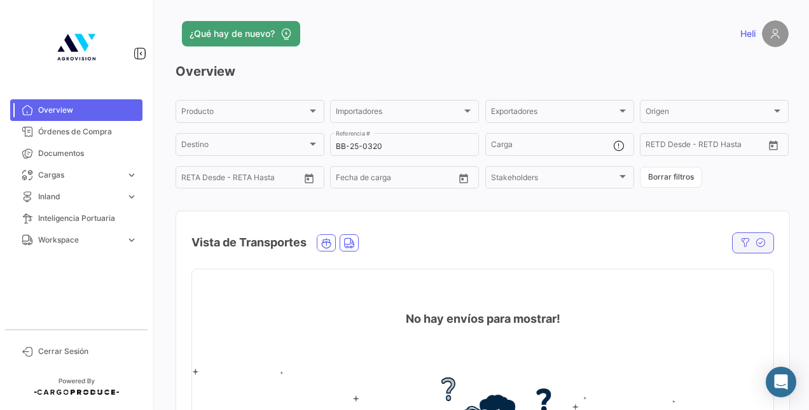
click at [756, 247] on icon "button" at bounding box center [761, 242] width 10 height 10
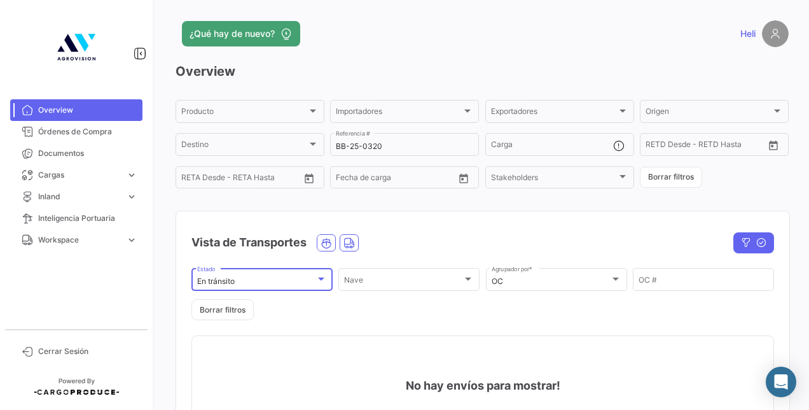
click at [323, 280] on div at bounding box center [320, 279] width 11 height 10
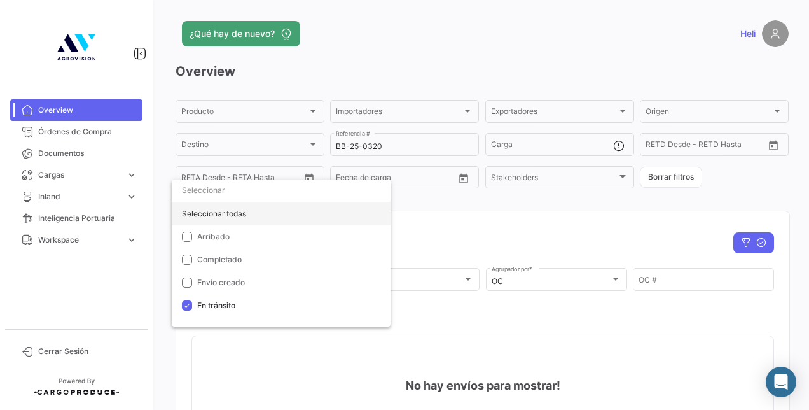
click at [197, 212] on div "Seleccionar todas" at bounding box center [281, 213] width 219 height 23
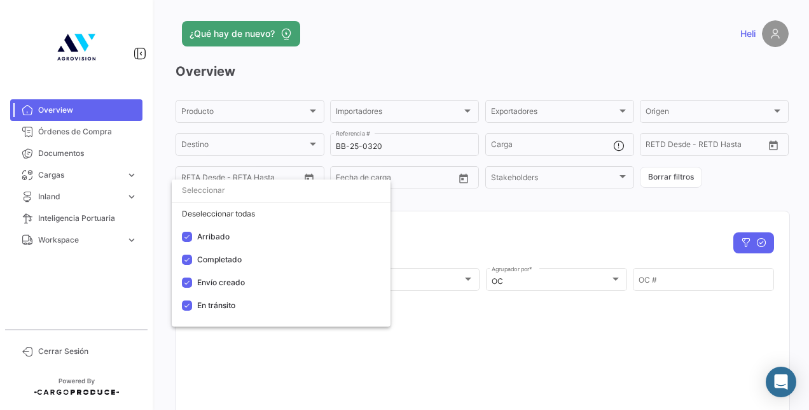
click at [566, 249] on div at bounding box center [404, 205] width 809 height 410
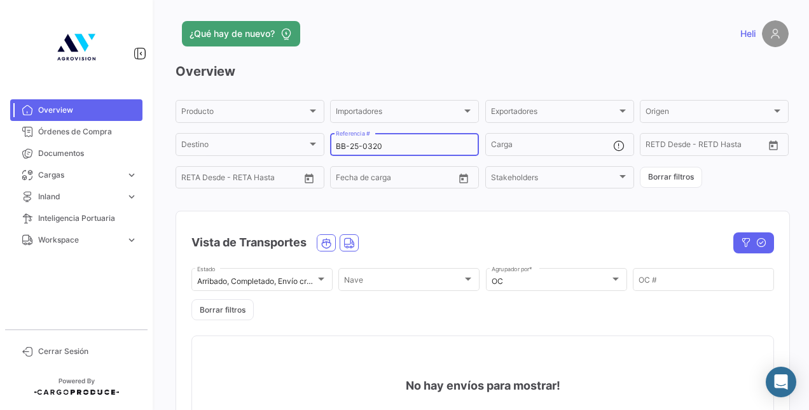
click at [375, 148] on input "BB-25-0320" at bounding box center [404, 146] width 137 height 9
type input "BB-25-0318"
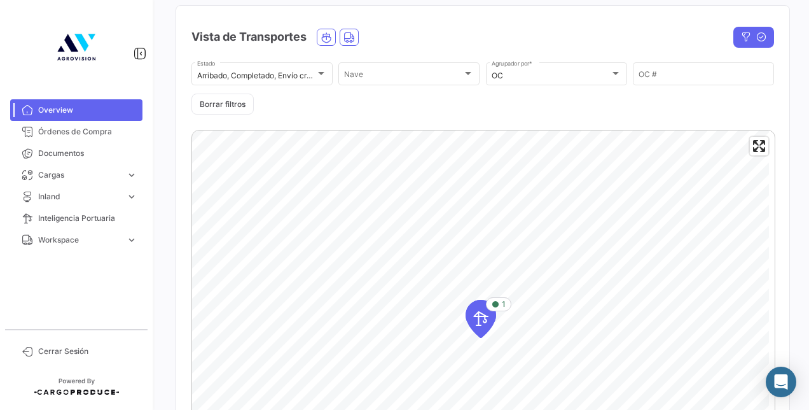
scroll to position [60, 0]
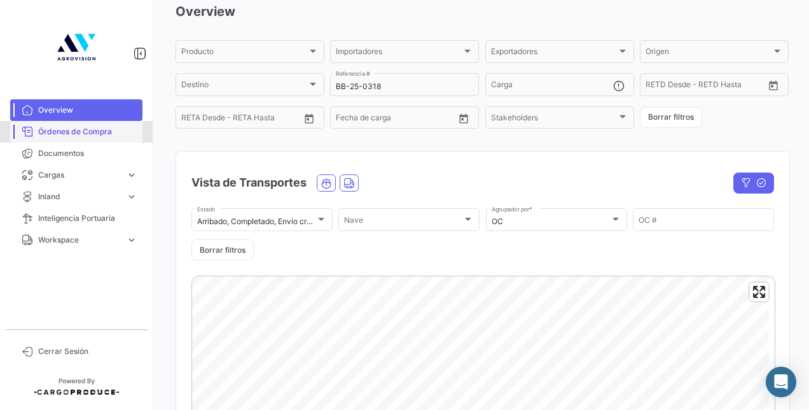
click at [114, 128] on span "Órdenes de Compra" at bounding box center [87, 131] width 99 height 11
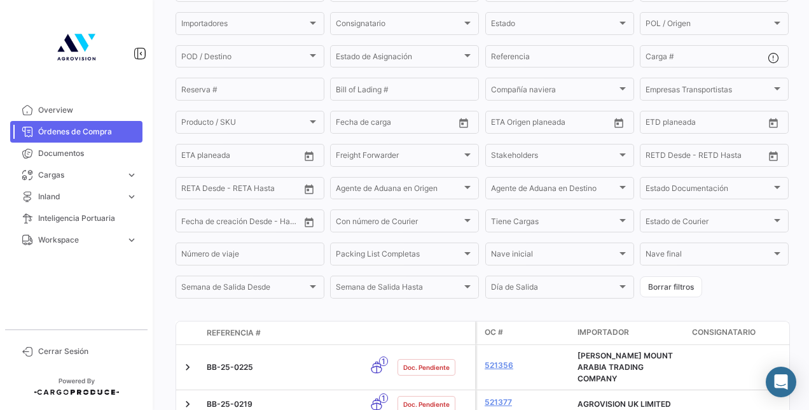
scroll to position [268, 0]
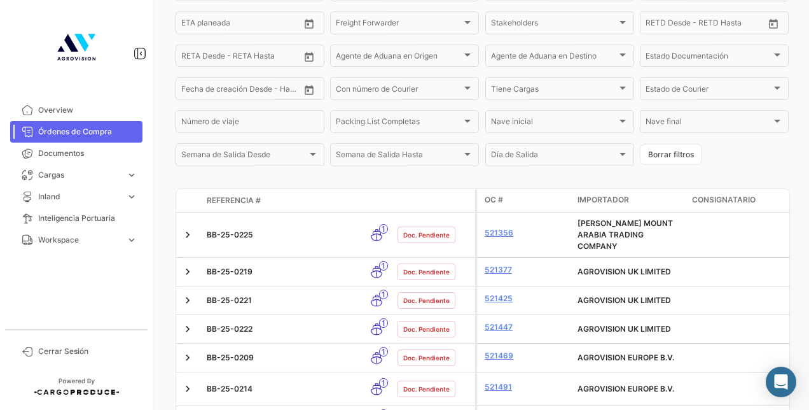
click at [214, 206] on span "Referencia #" at bounding box center [234, 200] width 54 height 11
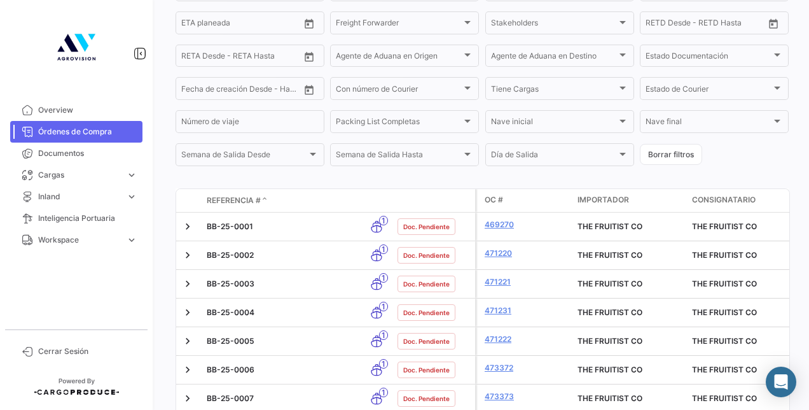
click at [214, 206] on span "Referencia #" at bounding box center [234, 200] width 54 height 11
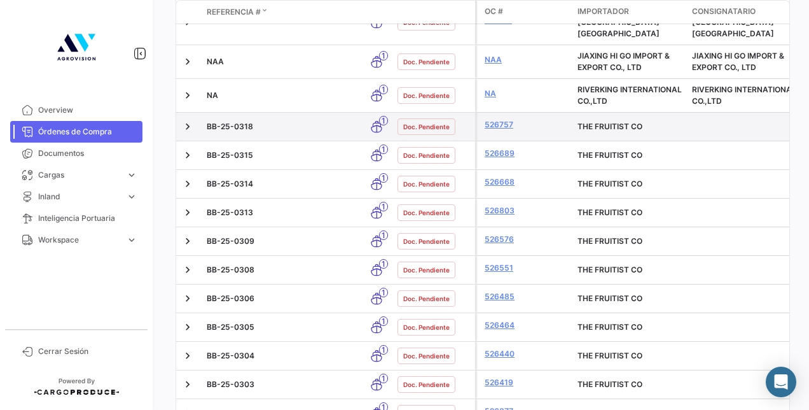
scroll to position [466, 0]
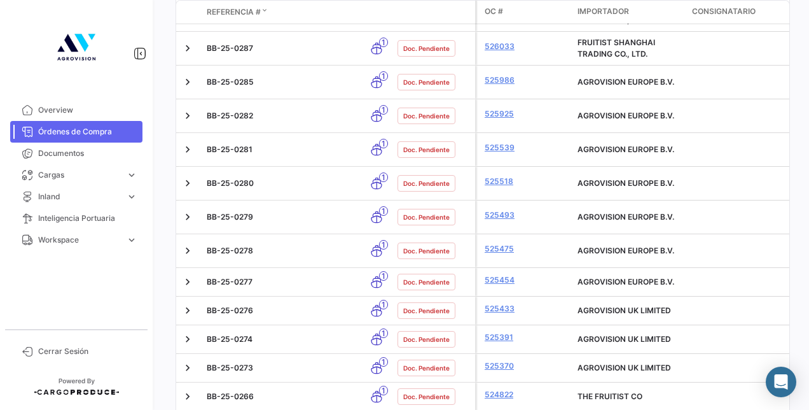
scroll to position [1206, 0]
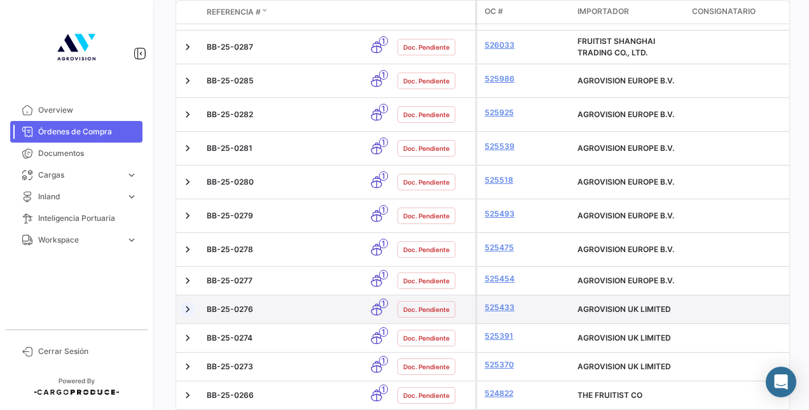
click at [188, 303] on link at bounding box center [187, 309] width 13 height 13
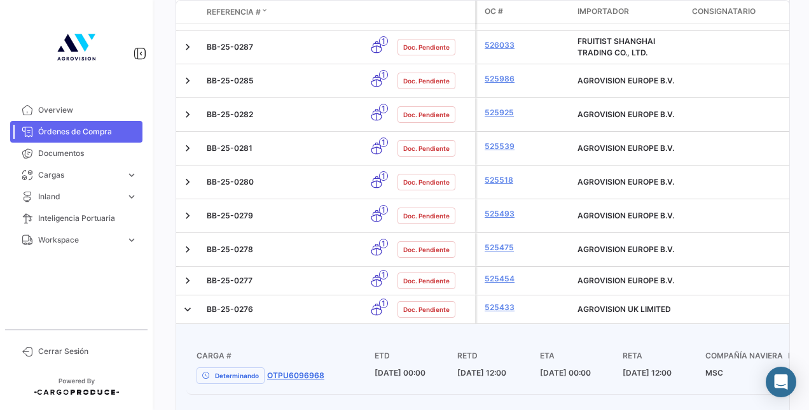
click at [287, 370] on link "OTPU6096968" at bounding box center [295, 375] width 57 height 11
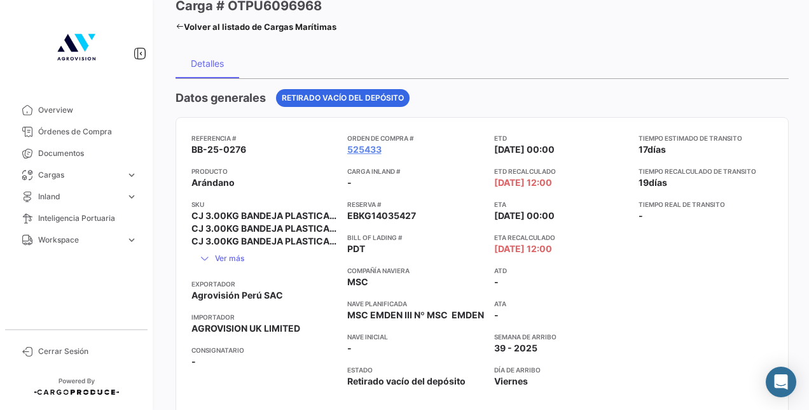
scroll to position [99, 0]
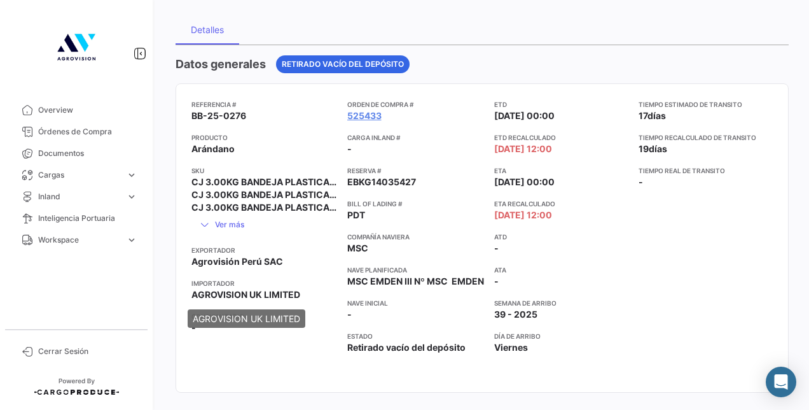
click at [294, 308] on mat-tooltip-component "AGROVISION UK LIMITED" at bounding box center [246, 318] width 135 height 36
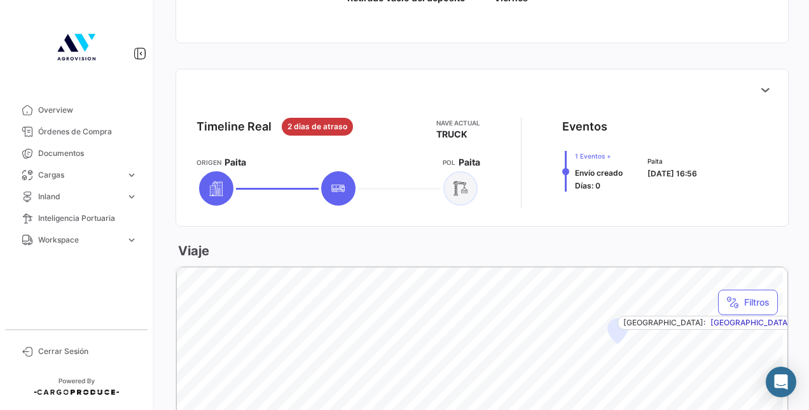
scroll to position [450, 0]
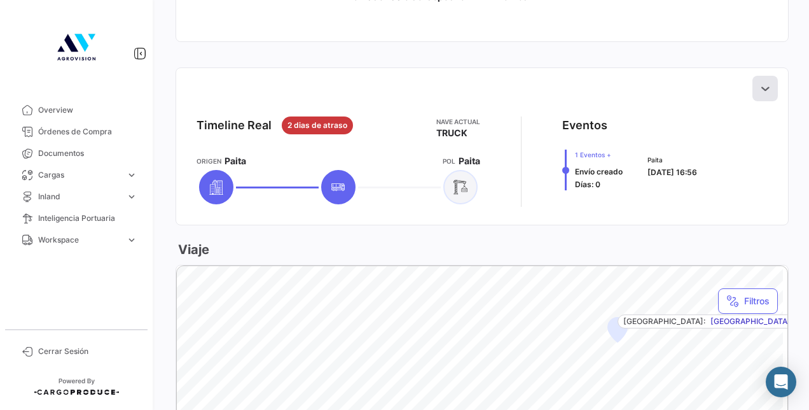
click at [759, 92] on icon at bounding box center [765, 88] width 13 height 13
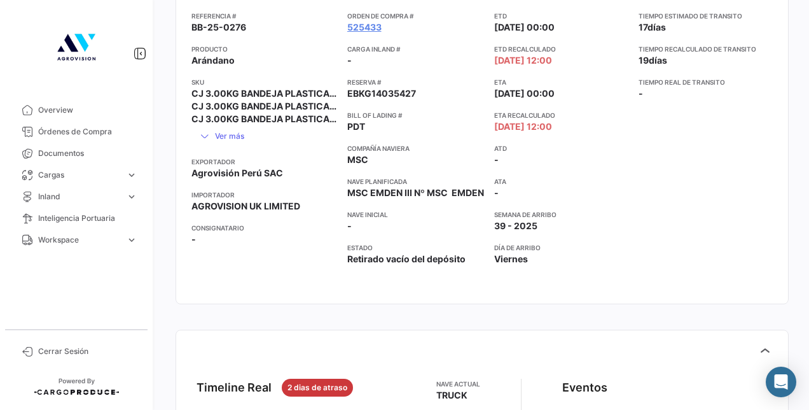
scroll to position [153, 0]
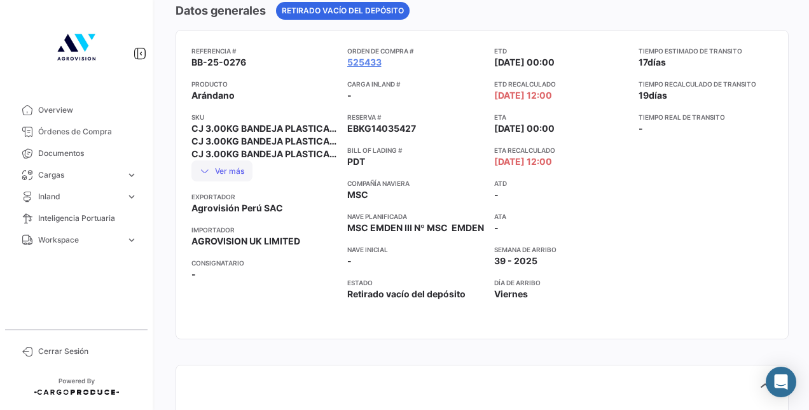
click at [240, 168] on button "Ver más" at bounding box center [221, 170] width 61 height 21
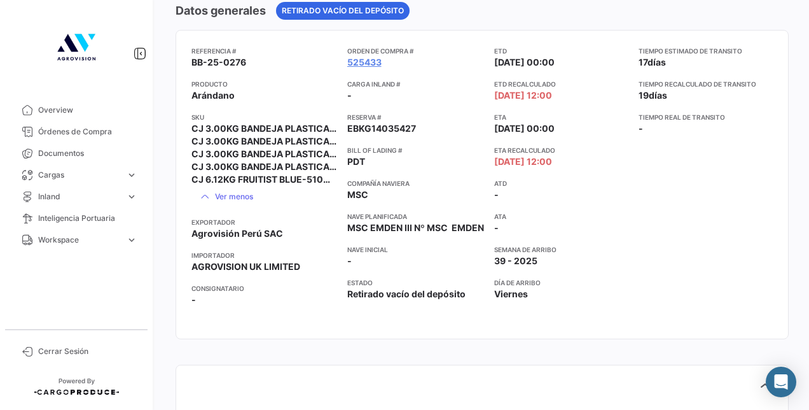
scroll to position [27, 0]
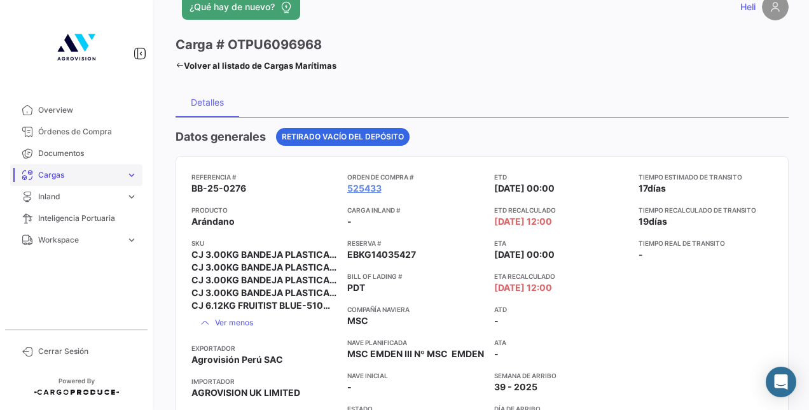
click at [83, 174] on span "Cargas" at bounding box center [79, 174] width 83 height 11
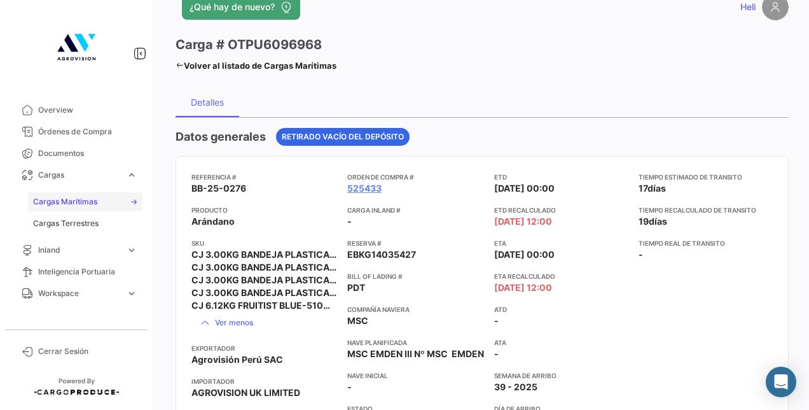
click at [84, 204] on span "Cargas Marítimas" at bounding box center [65, 201] width 64 height 11
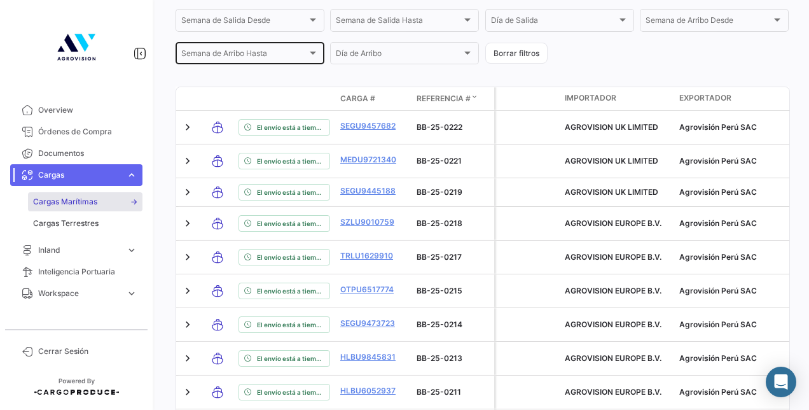
scroll to position [436, 0]
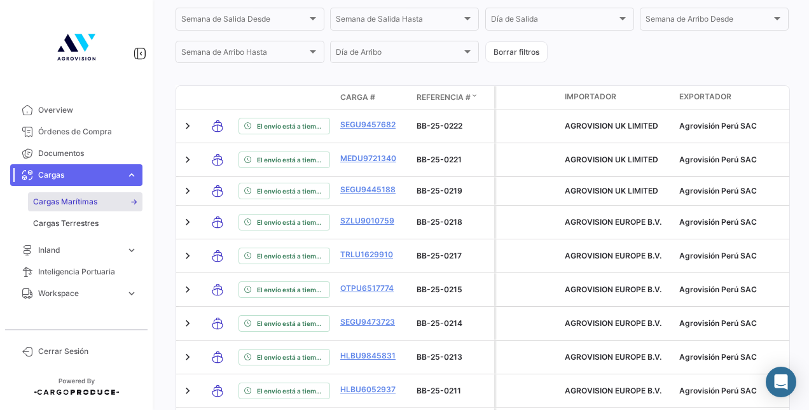
click at [420, 103] on span "Referencia #" at bounding box center [444, 97] width 54 height 11
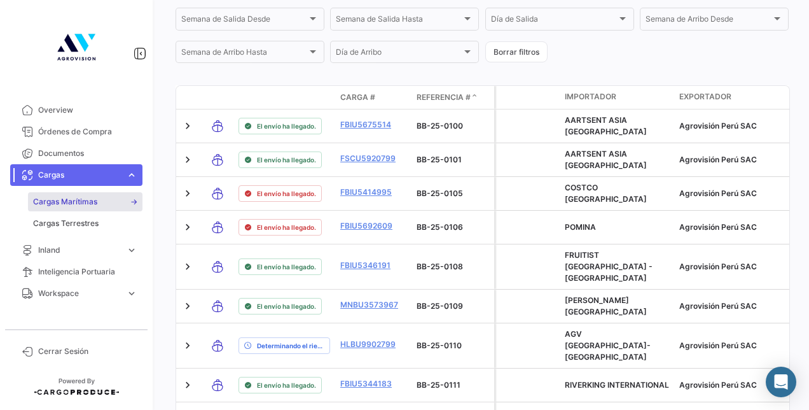
click at [433, 100] on span "Referencia #" at bounding box center [444, 97] width 54 height 11
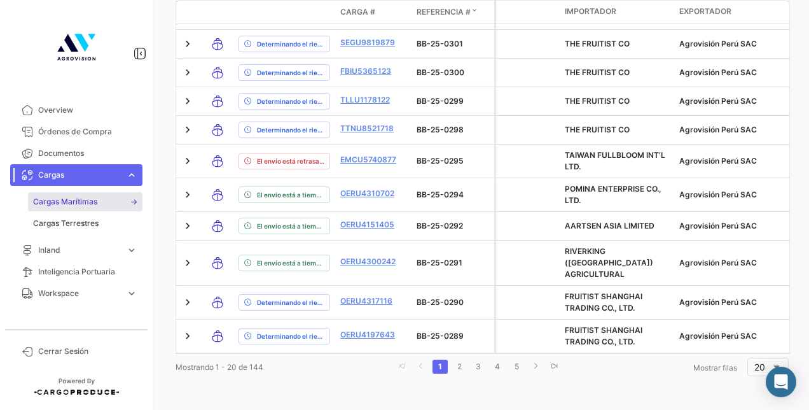
scroll to position [876, 0]
click at [757, 373] on div "20" at bounding box center [768, 365] width 28 height 21
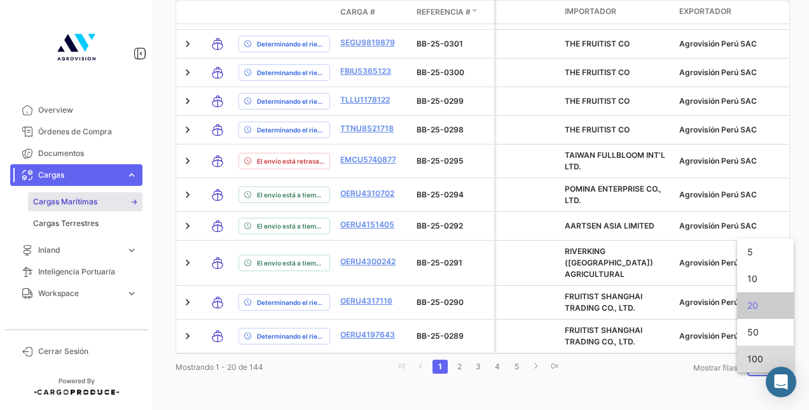
click at [752, 356] on span "100" at bounding box center [765, 358] width 36 height 27
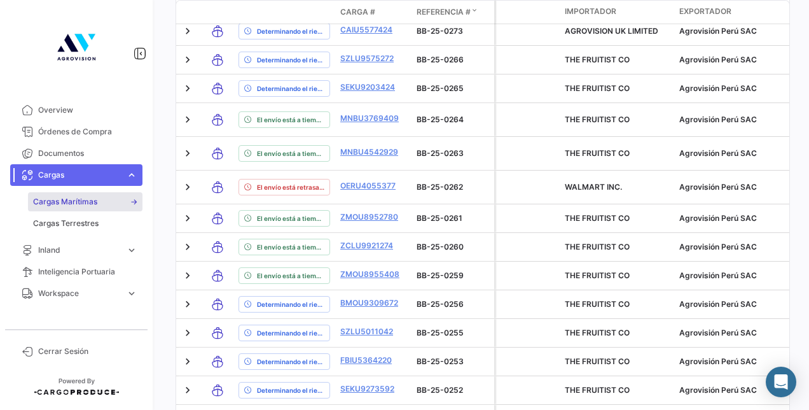
scroll to position [1434, 0]
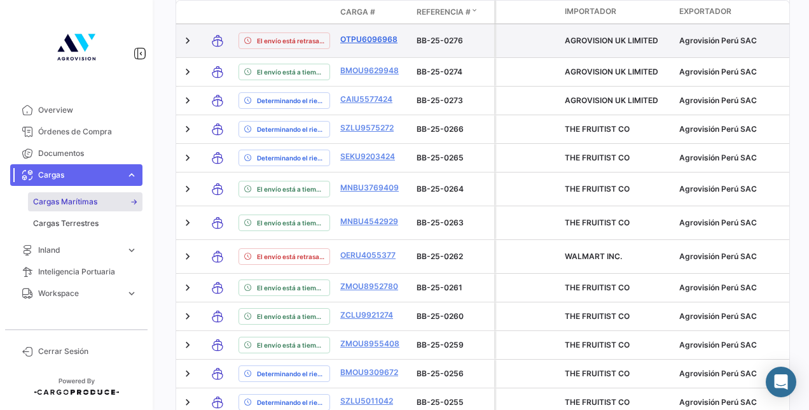
click at [359, 45] on link "OTPU6096968" at bounding box center [373, 39] width 66 height 11
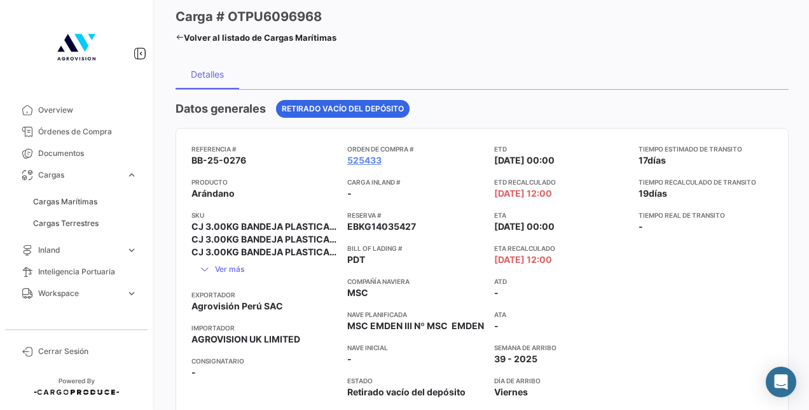
scroll to position [4, 0]
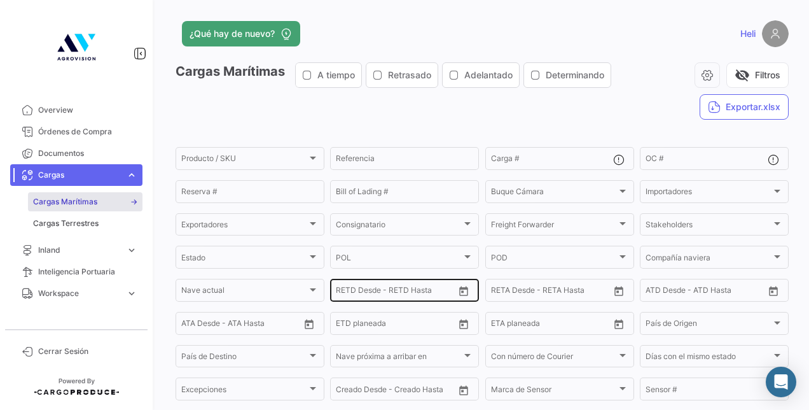
scroll to position [197, 0]
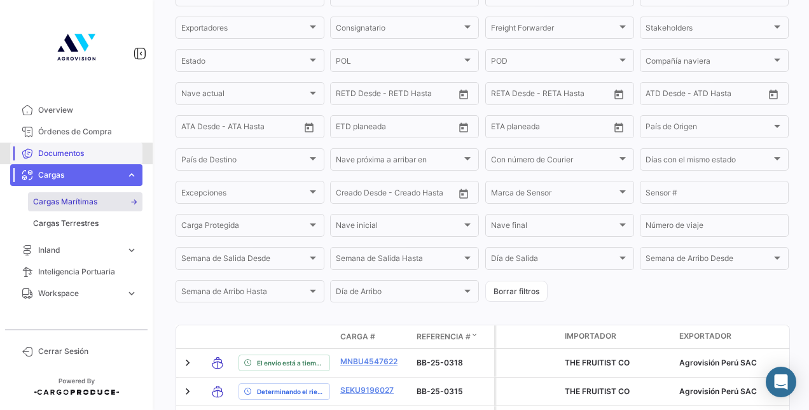
click at [69, 153] on span "Documentos" at bounding box center [87, 153] width 99 height 11
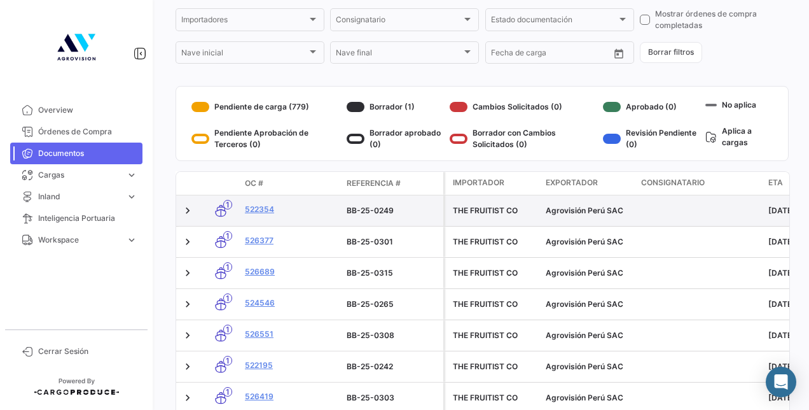
scroll to position [139, 0]
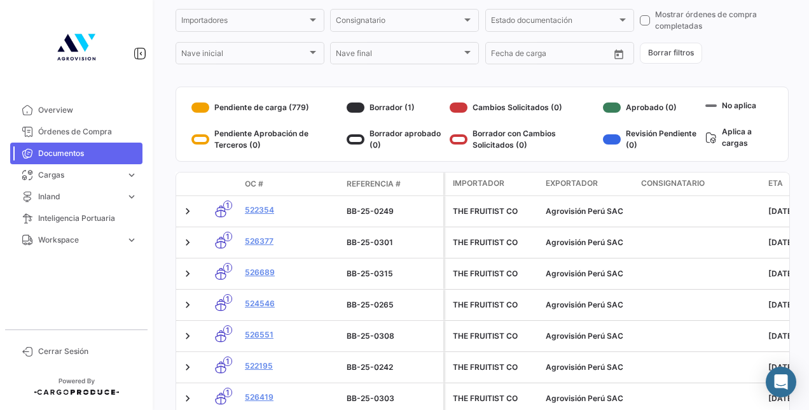
click at [378, 179] on span "Referencia #" at bounding box center [374, 183] width 54 height 11
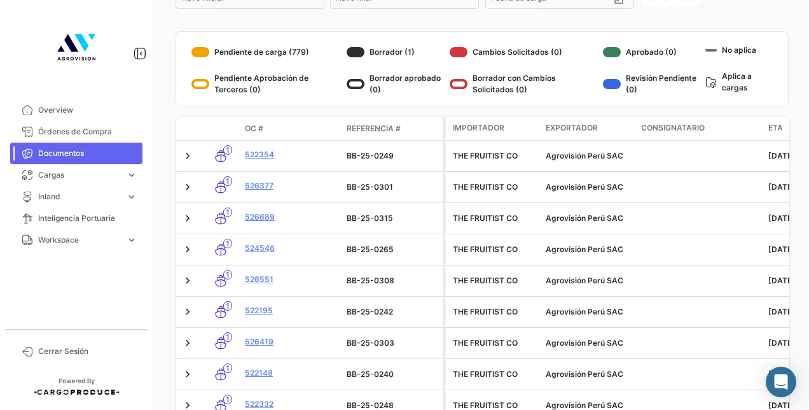
scroll to position [195, 0]
click at [393, 129] on span "Referencia #" at bounding box center [374, 127] width 54 height 11
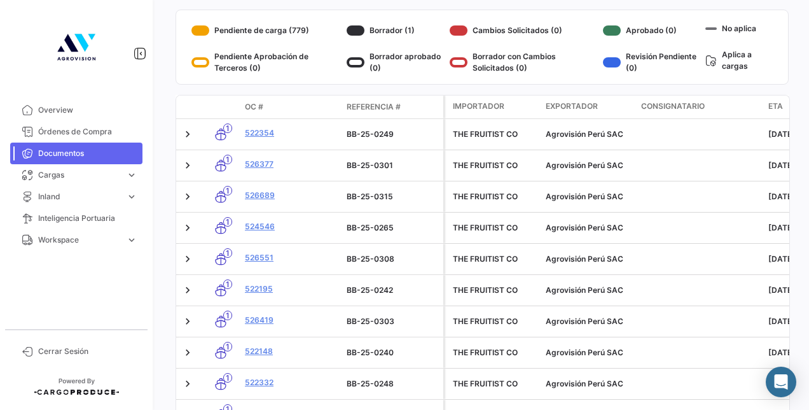
scroll to position [222, 0]
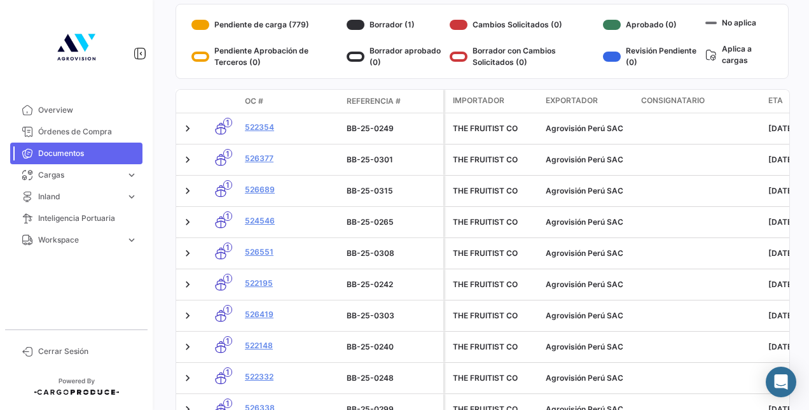
click at [363, 103] on span "Referencia #" at bounding box center [374, 100] width 54 height 11
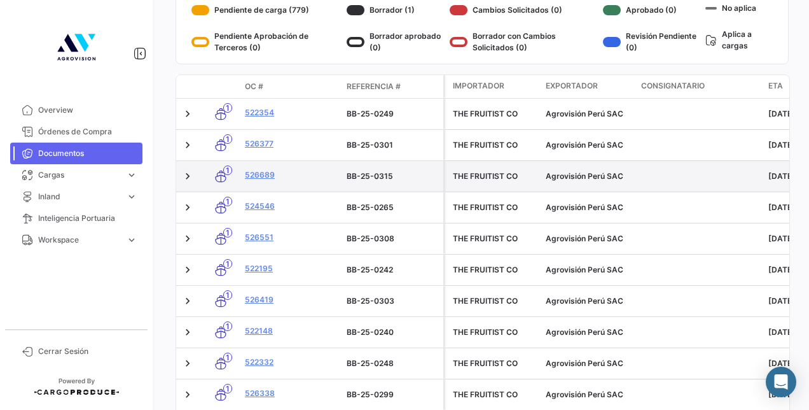
scroll to position [301, 0]
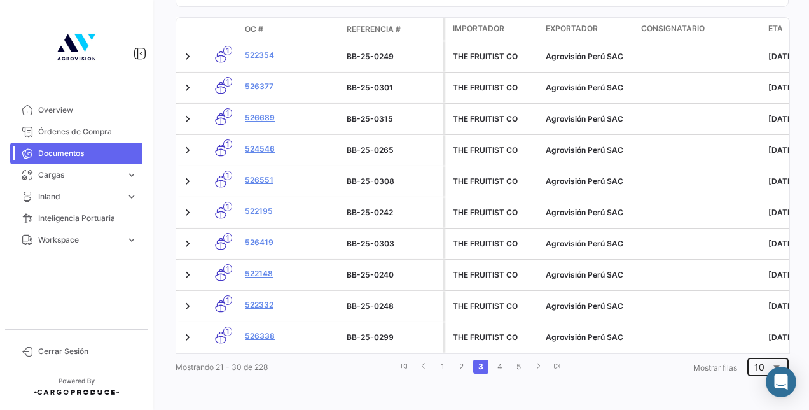
click at [747, 370] on div "10" at bounding box center [767, 365] width 41 height 21
click at [744, 357] on mat-option "100" at bounding box center [766, 358] width 57 height 27
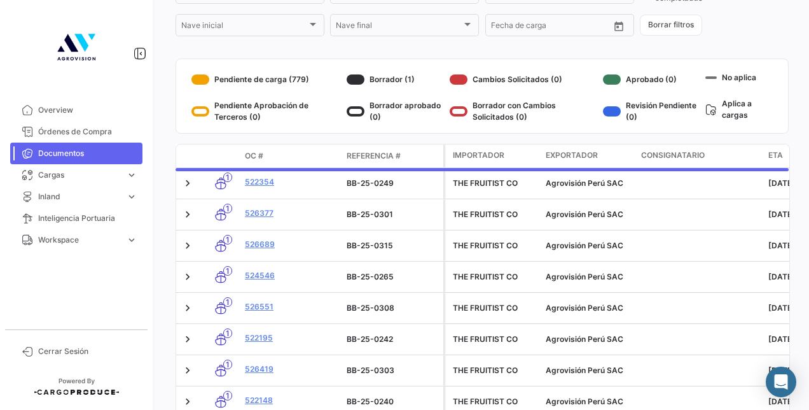
scroll to position [168, 0]
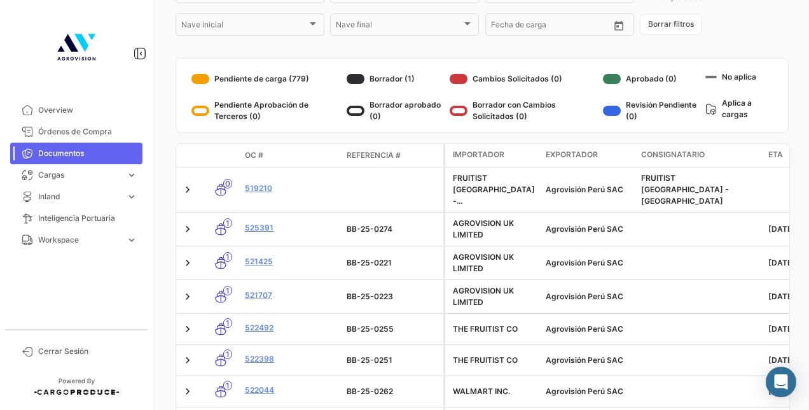
click at [391, 156] on span "Referencia #" at bounding box center [374, 154] width 54 height 11
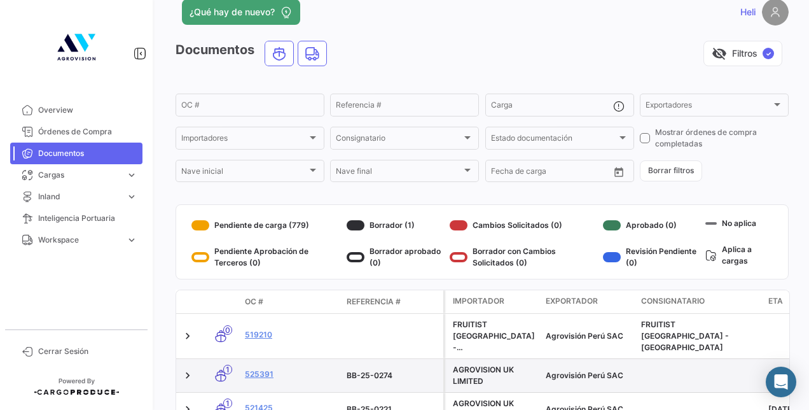
scroll to position [0, 0]
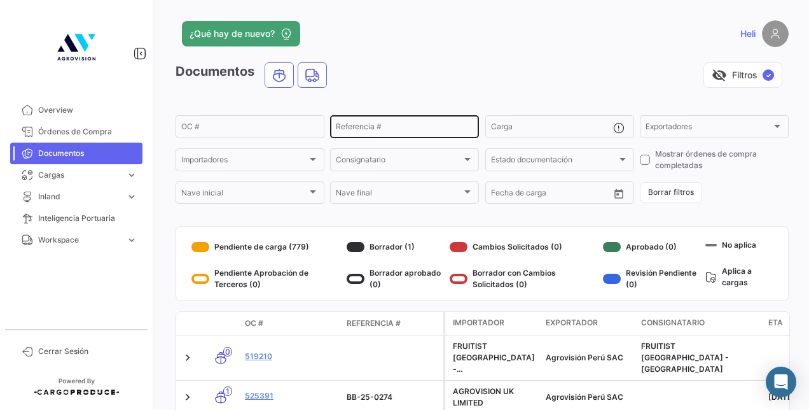
click at [374, 130] on input "Referencia #" at bounding box center [404, 128] width 137 height 9
click at [387, 126] on input "BB-25-0082" at bounding box center [404, 128] width 137 height 9
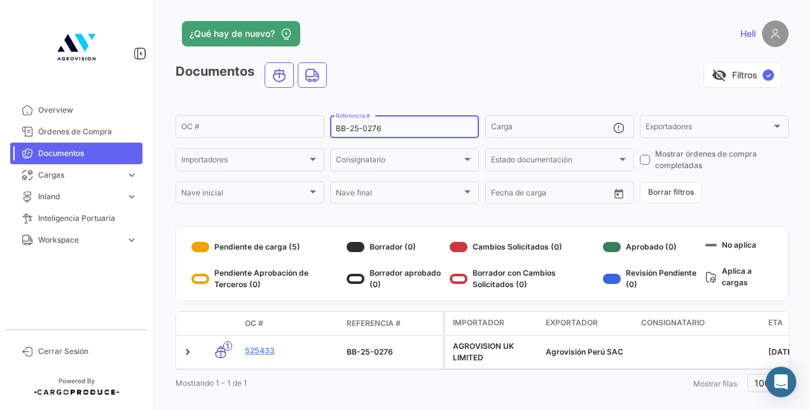
scroll to position [25, 0]
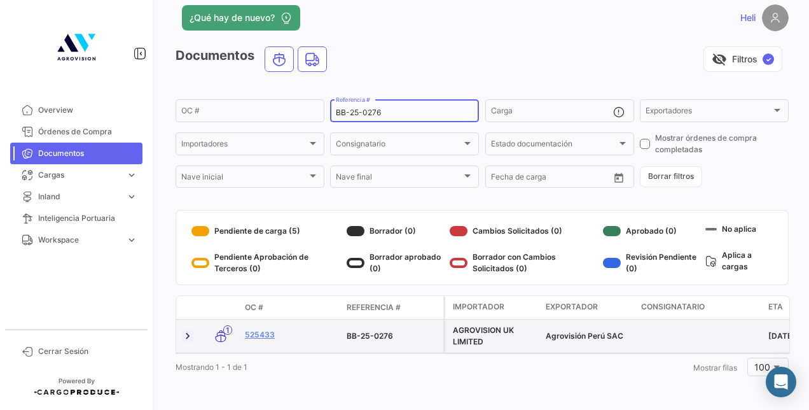
type input "BB-25-0276"
click at [192, 329] on link at bounding box center [187, 335] width 13 height 13
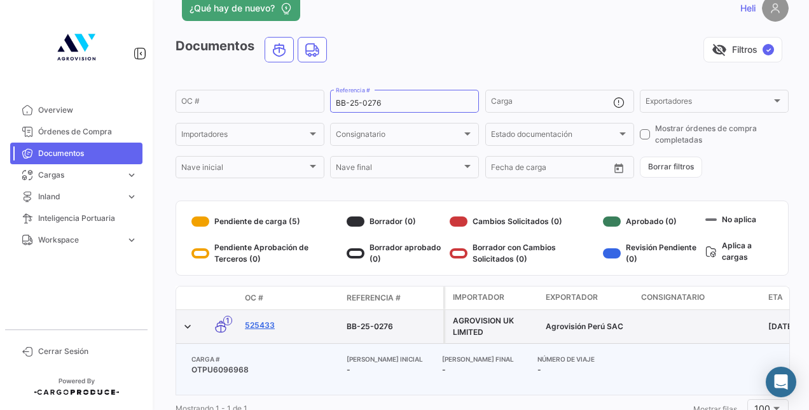
click at [274, 321] on link "525433" at bounding box center [291, 324] width 92 height 11
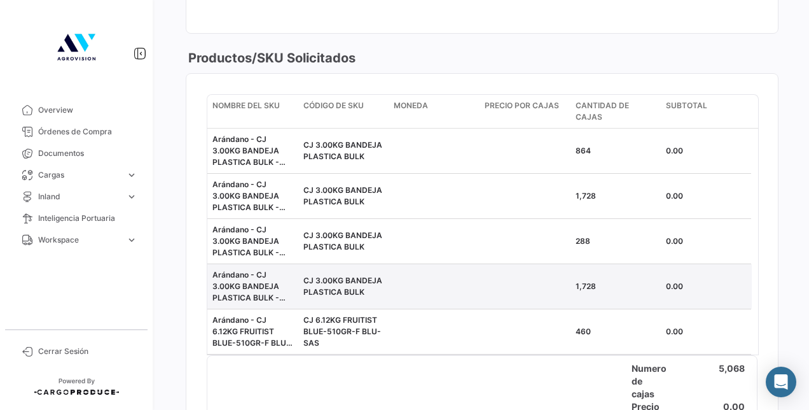
scroll to position [506, 0]
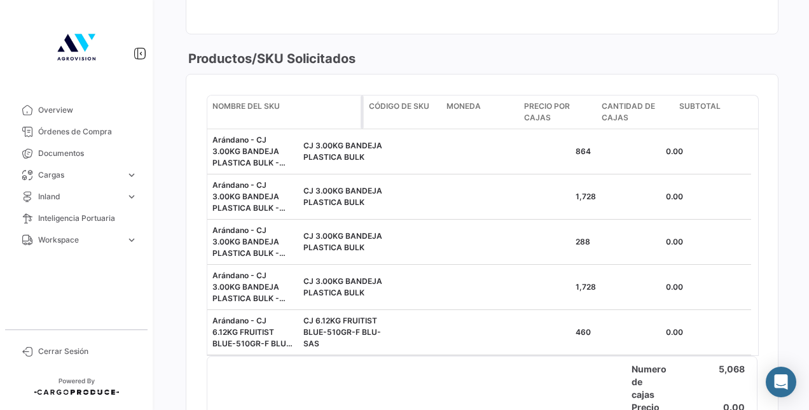
drag, startPoint x: 294, startPoint y: 102, endPoint x: 361, endPoint y: 103, distance: 66.2
click at [361, 103] on span at bounding box center [362, 111] width 3 height 33
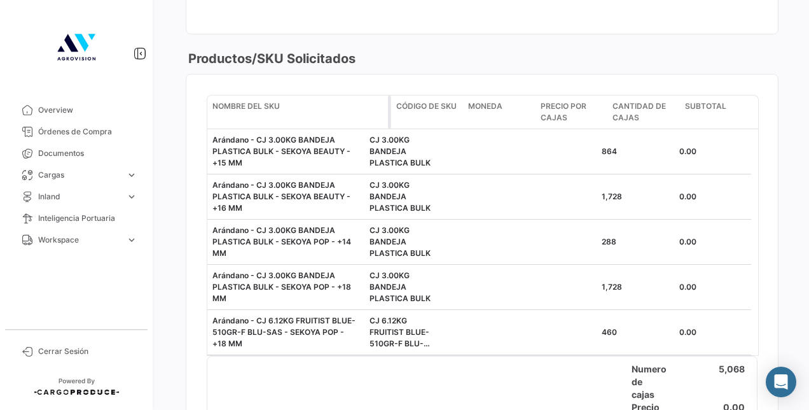
drag, startPoint x: 363, startPoint y: 113, endPoint x: 391, endPoint y: 112, distance: 28.7
click at [391, 112] on span at bounding box center [389, 111] width 3 height 33
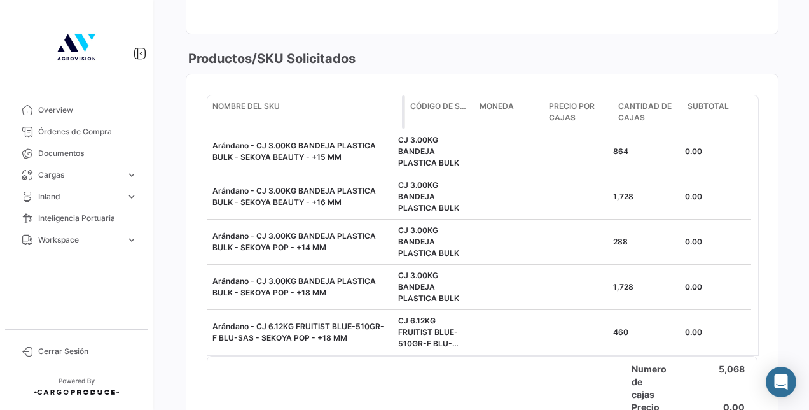
drag, startPoint x: 391, startPoint y: 112, endPoint x: 404, endPoint y: 111, distance: 12.8
click at [404, 111] on span at bounding box center [403, 111] width 3 height 33
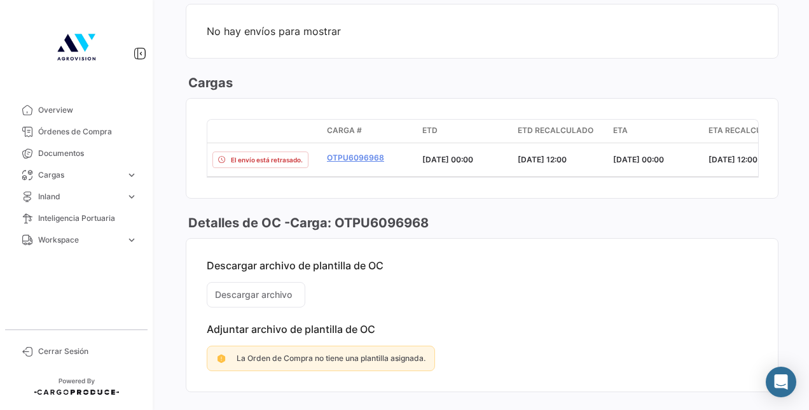
scroll to position [1024, 0]
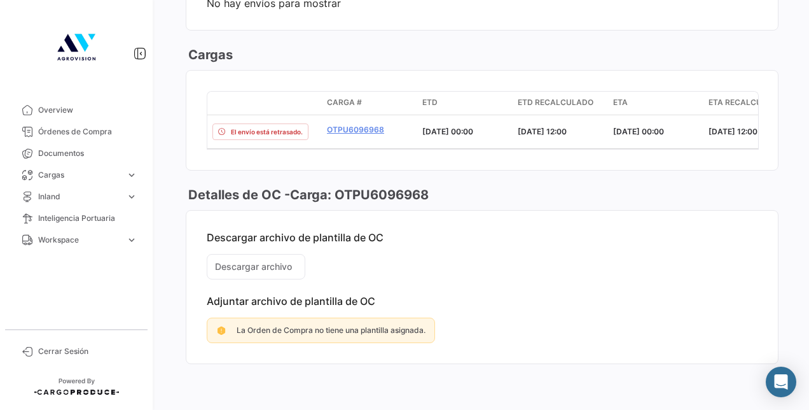
click at [348, 331] on span "La Orden de Compra no tiene una plantilla asignada." at bounding box center [331, 330] width 189 height 10
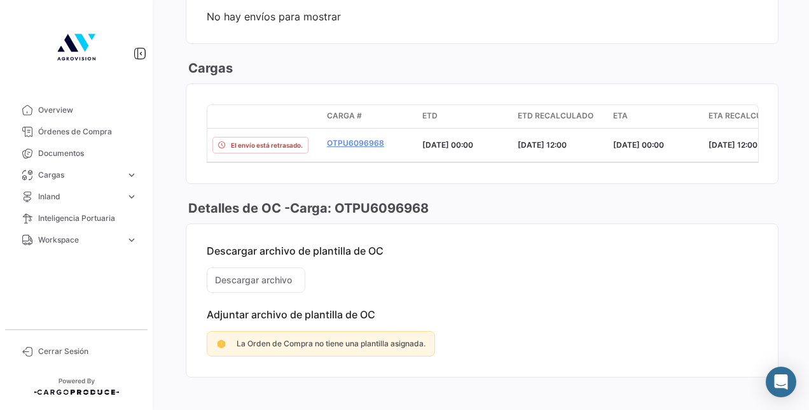
scroll to position [1014, 0]
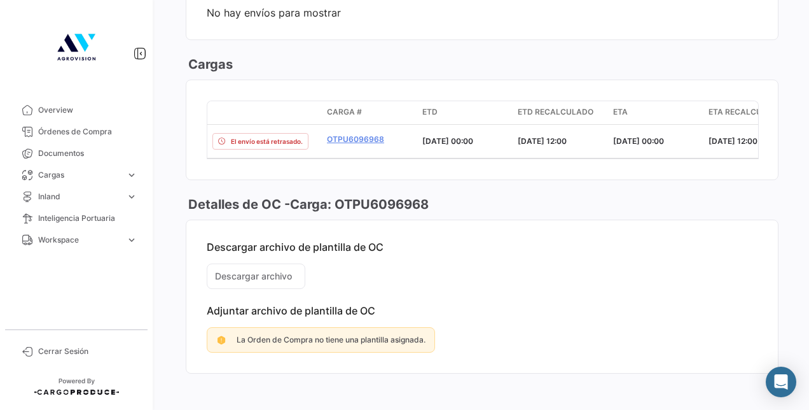
click at [287, 276] on mat-card-content "Descargar archivo de plantilla de OC Descargar archivo Adjuntar archivo de plan…" at bounding box center [482, 296] width 592 height 153
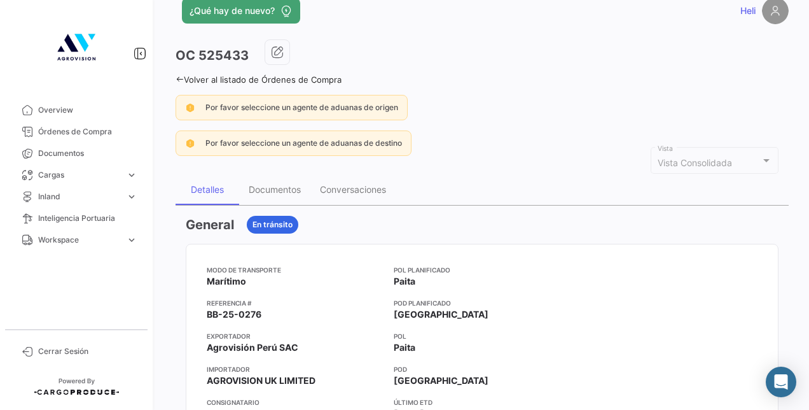
scroll to position [0, 0]
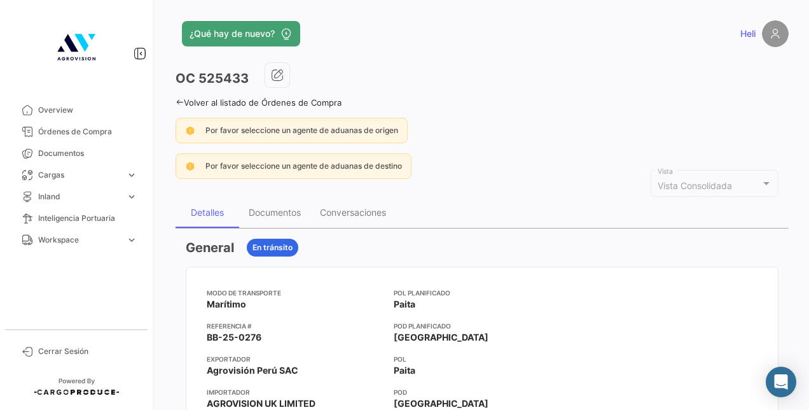
click at [178, 98] on icon at bounding box center [180, 102] width 8 height 8
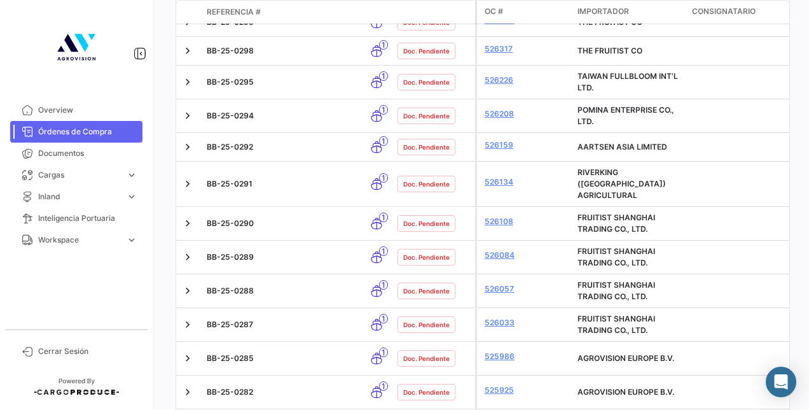
scroll to position [931, 0]
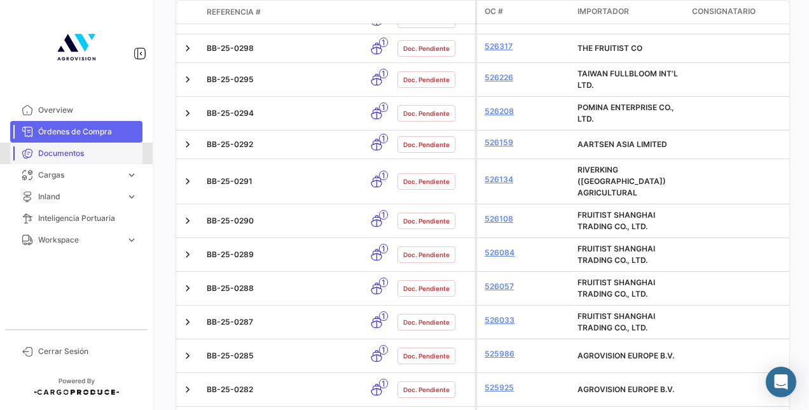
click at [106, 153] on span "Documentos" at bounding box center [87, 153] width 99 height 11
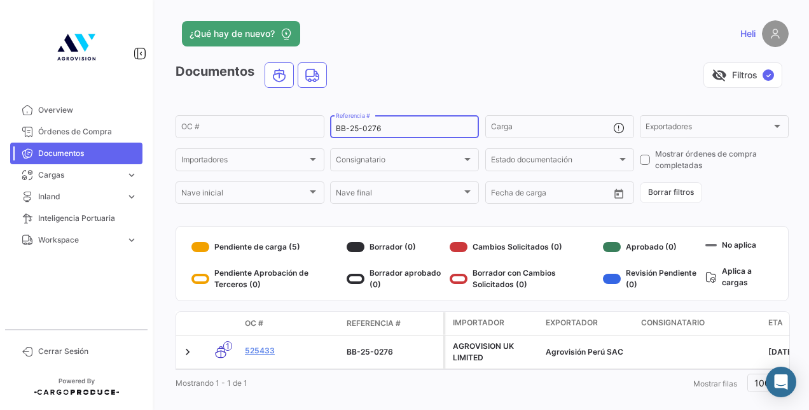
click at [400, 126] on input "BB-25-0276" at bounding box center [404, 128] width 137 height 9
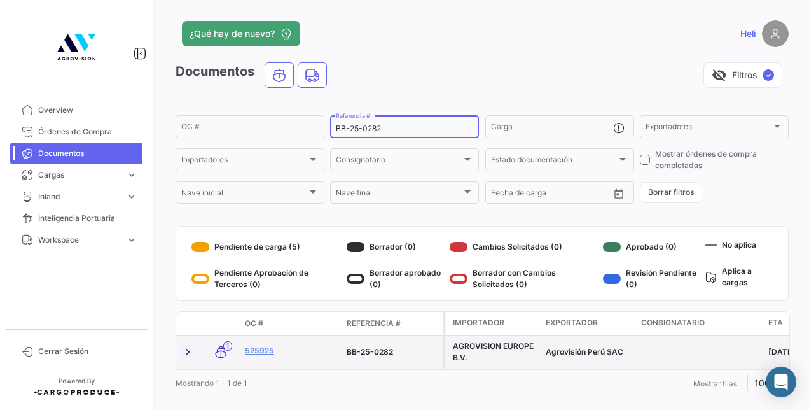
type input "BB-25-0282"
click at [186, 352] on link at bounding box center [187, 351] width 13 height 13
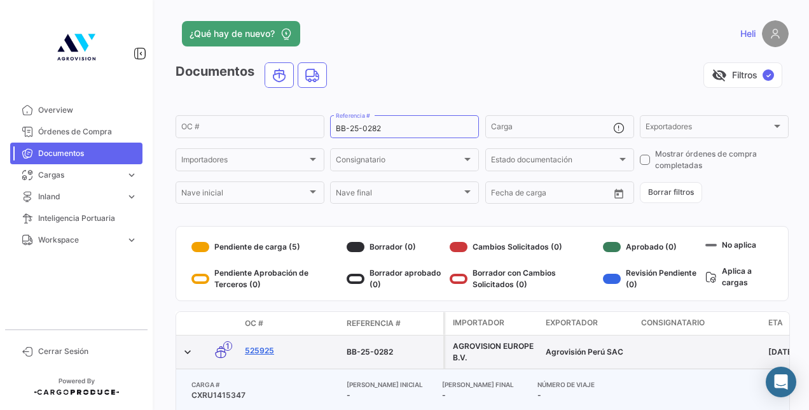
scroll to position [76, 0]
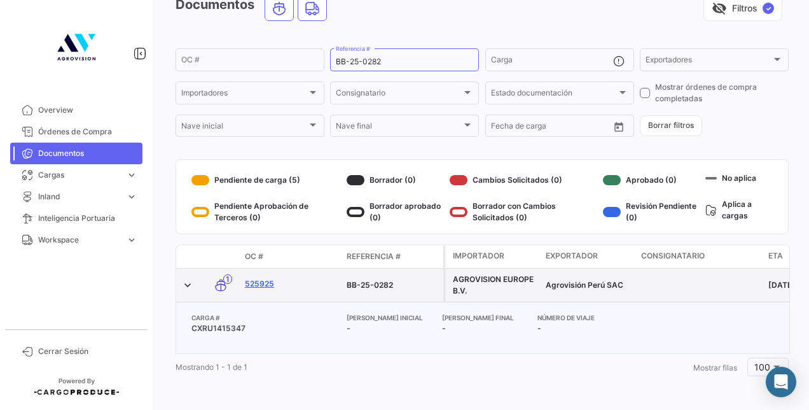
click at [257, 278] on link "525925" at bounding box center [291, 283] width 92 height 11
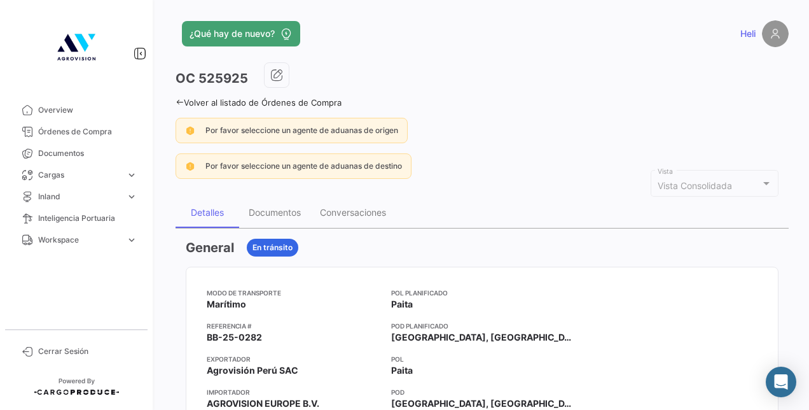
click at [175, 98] on div "¿Qué hay de nuevo? Heli OC 525925 Volver al listado de Órdenes de Compra Por fa…" at bounding box center [482, 205] width 654 height 410
click at [185, 103] on link "Volver al listado de Órdenes de Compra" at bounding box center [259, 102] width 166 height 10
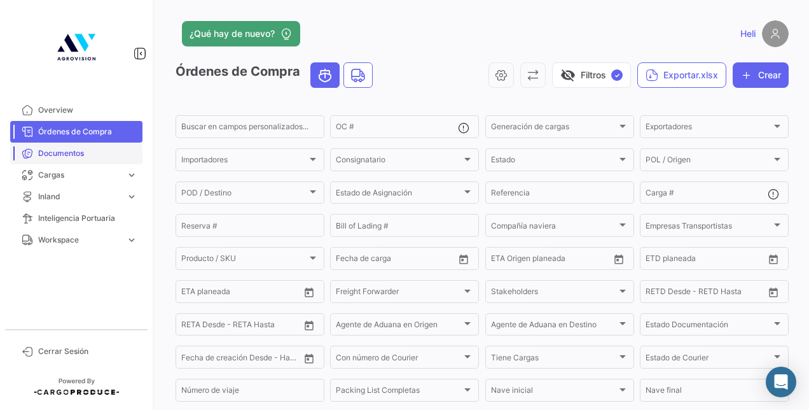
click at [60, 142] on link "Documentos" at bounding box center [76, 153] width 132 height 22
click at [66, 150] on span "Documentos" at bounding box center [87, 153] width 99 height 11
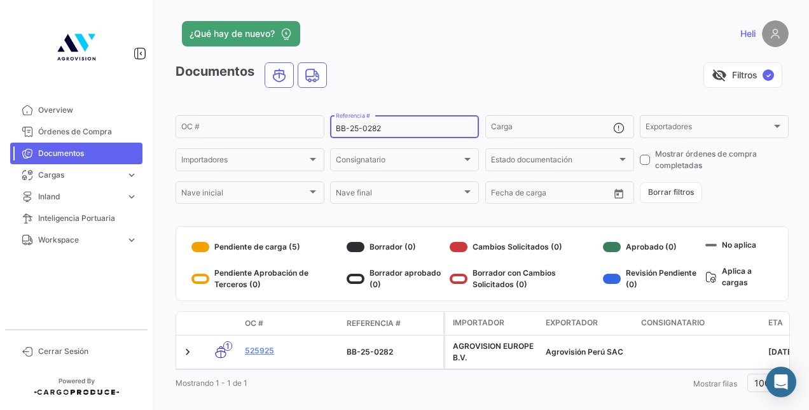
click at [397, 126] on input "BB-25-0282" at bounding box center [404, 128] width 137 height 9
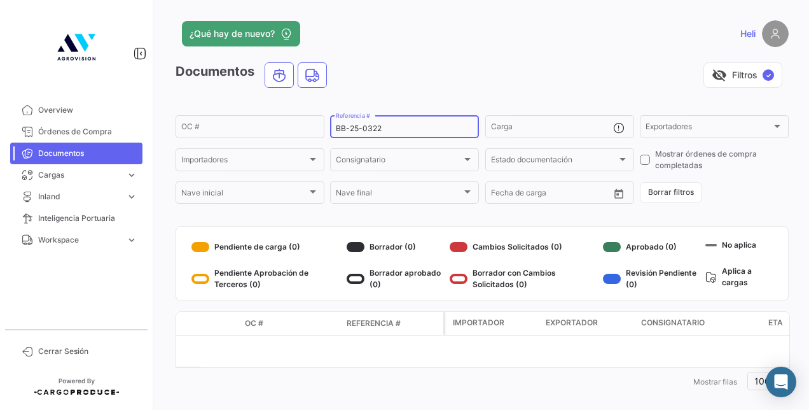
scroll to position [14, 0]
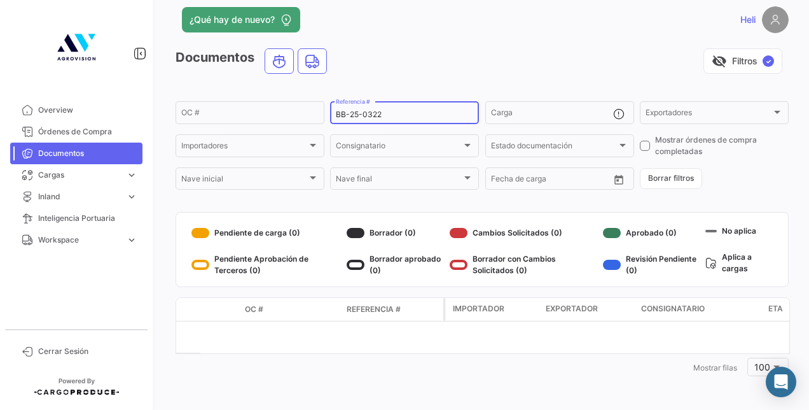
type input "BB-25-0322"
click at [97, 116] on link "Overview" at bounding box center [76, 110] width 132 height 22
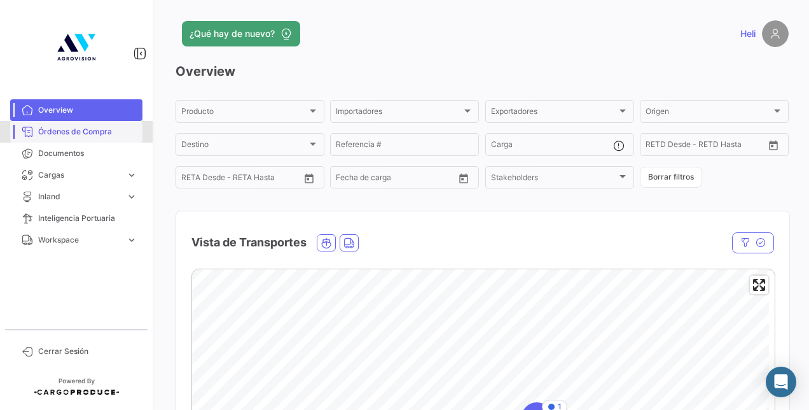
click at [55, 130] on span "Órdenes de Compra" at bounding box center [87, 131] width 99 height 11
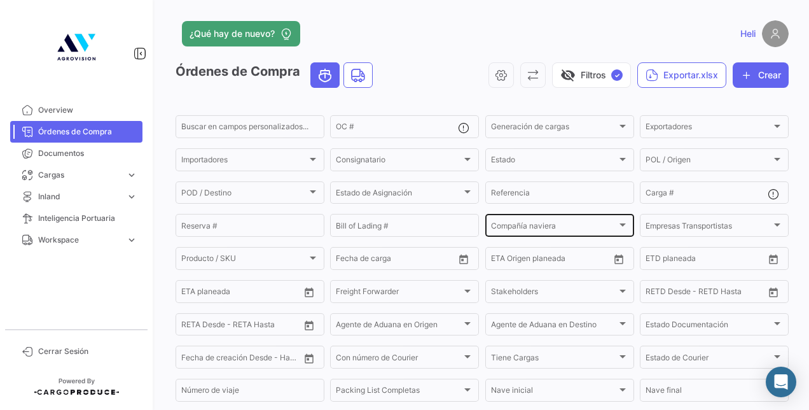
click at [553, 234] on div "Compañía naviera Compañía naviera" at bounding box center [559, 224] width 137 height 25
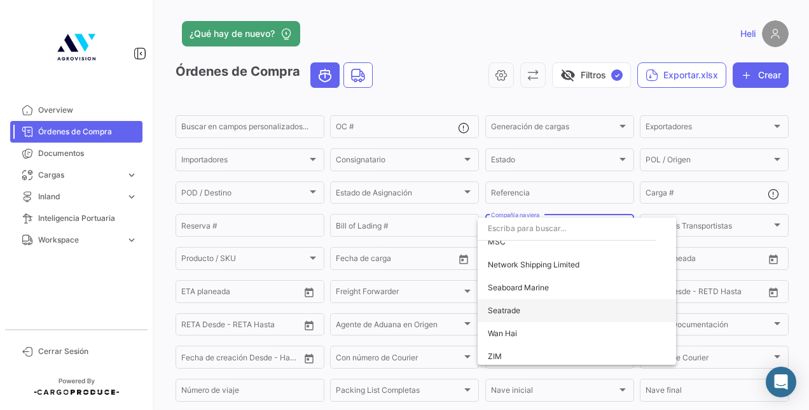
scroll to position [150, 0]
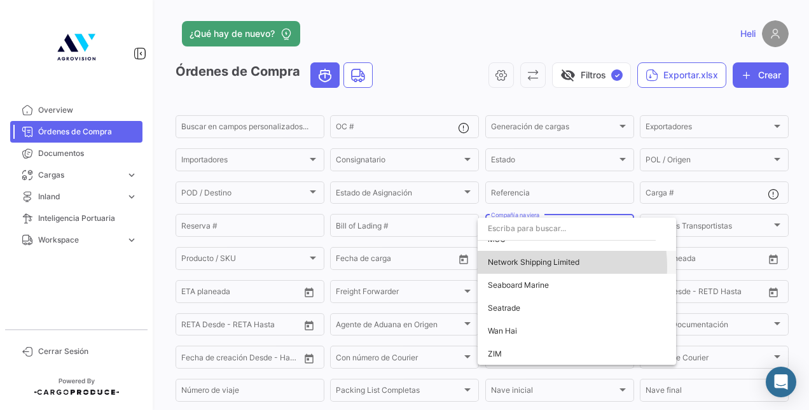
click at [532, 266] on span "Network Shipping Limited" at bounding box center [534, 262] width 92 height 10
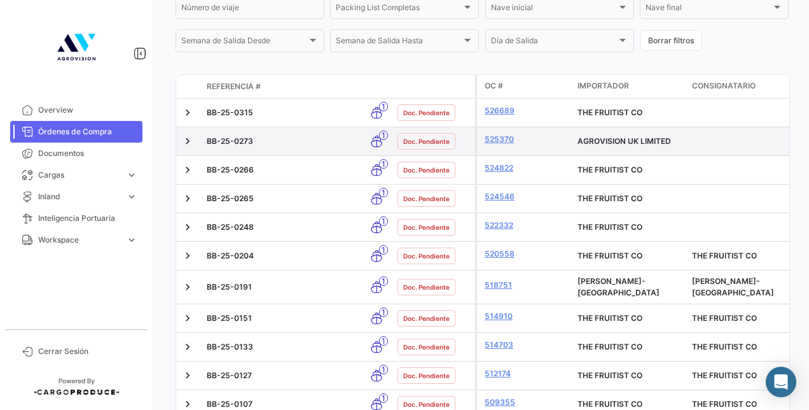
scroll to position [398, 0]
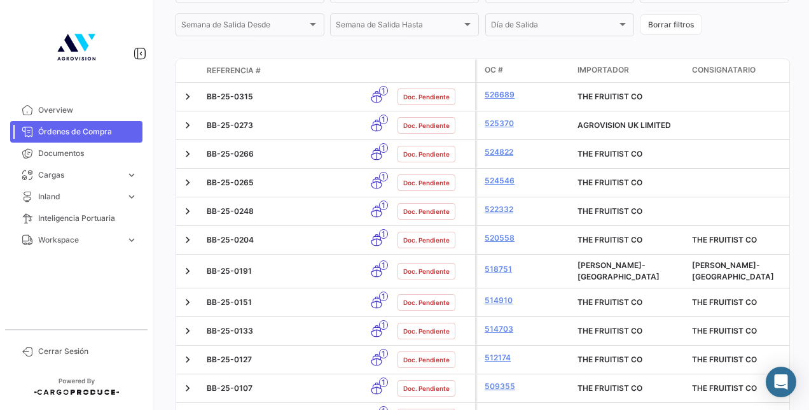
click at [211, 73] on span "Referencia #" at bounding box center [234, 70] width 54 height 11
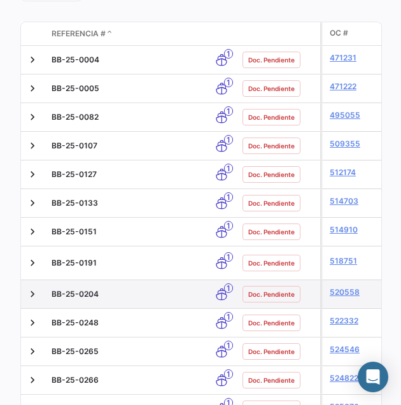
scroll to position [702, 0]
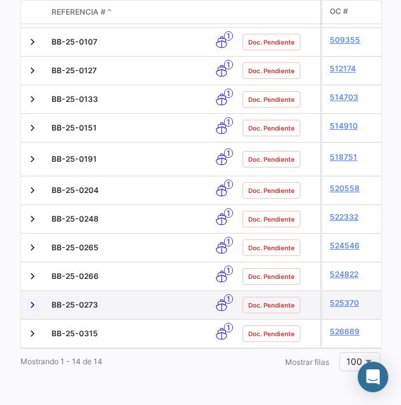
click at [36, 298] on link at bounding box center [32, 304] width 13 height 13
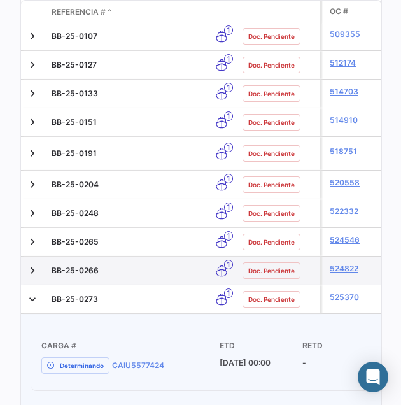
scroll to position [771, 0]
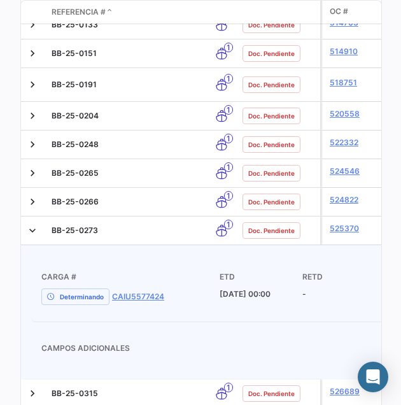
click at [128, 288] on div "Determinando CAIU5577424" at bounding box center [130, 296] width 178 height 17
click at [128, 291] on link "CAIU5577424" at bounding box center [138, 296] width 52 height 11
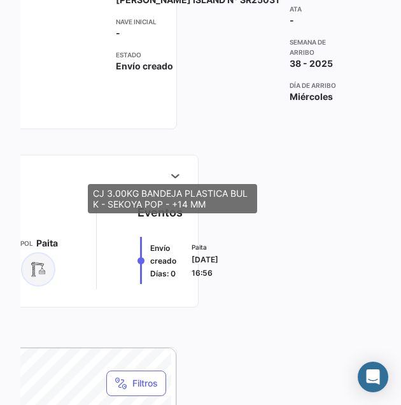
scroll to position [384, 0]
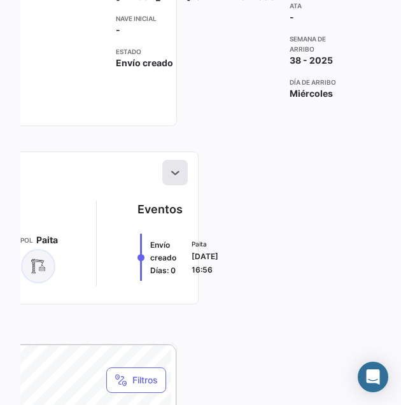
click at [170, 166] on icon at bounding box center [175, 172] width 13 height 13
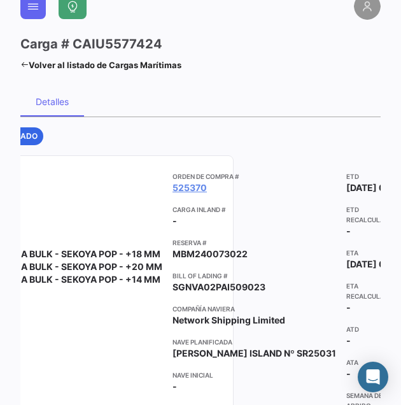
scroll to position [0, 155]
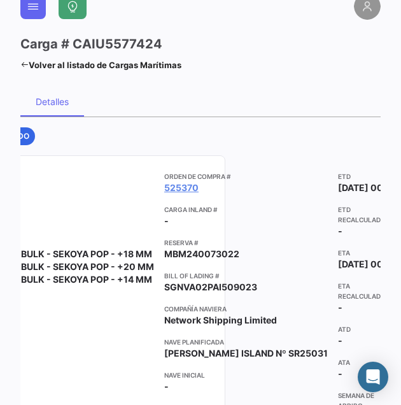
click at [22, 66] on icon at bounding box center [24, 64] width 8 height 8
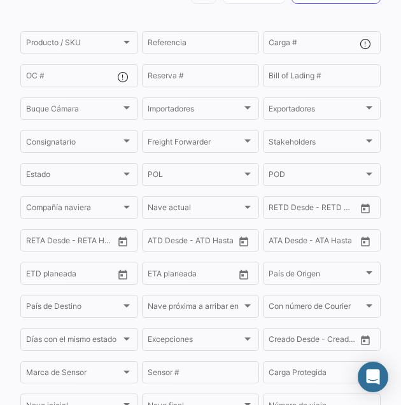
scroll to position [113, 0]
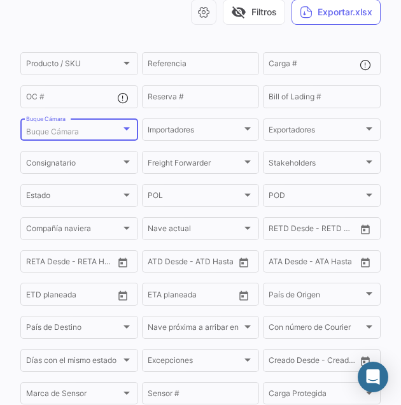
click at [129, 130] on div at bounding box center [126, 129] width 11 height 10
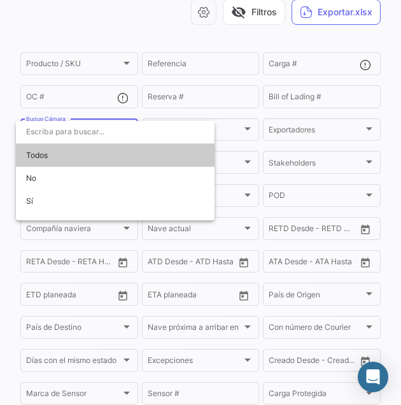
click at [126, 38] on div at bounding box center [200, 202] width 401 height 405
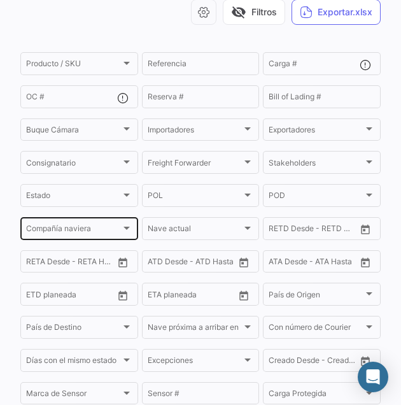
click at [118, 229] on div "Compañía naviera" at bounding box center [73, 230] width 95 height 9
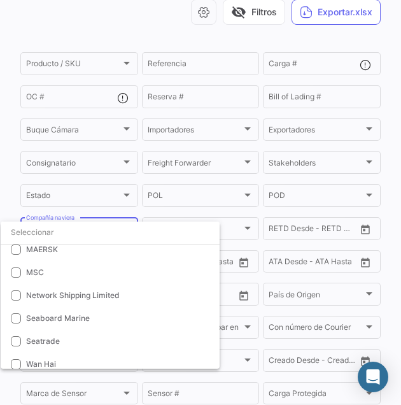
scroll to position [150, 0]
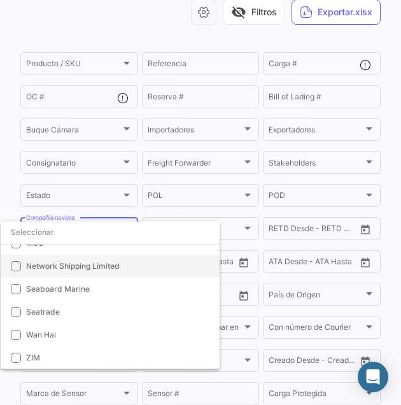
click at [78, 265] on span "Network Shipping Limited" at bounding box center [73, 266] width 94 height 10
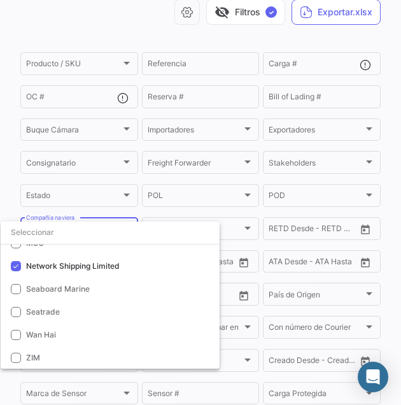
click at [173, 40] on div at bounding box center [200, 202] width 401 height 405
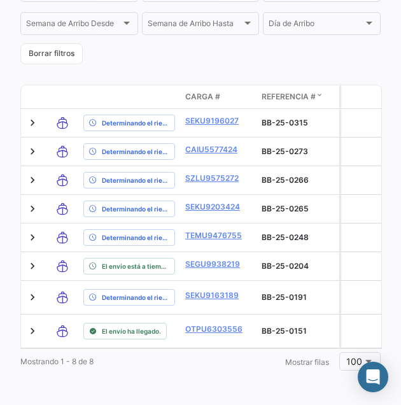
scroll to position [614, 0]
click at [275, 91] on span "Referencia #" at bounding box center [288, 96] width 54 height 11
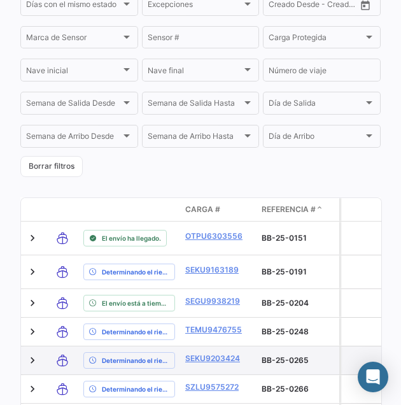
scroll to position [469, 0]
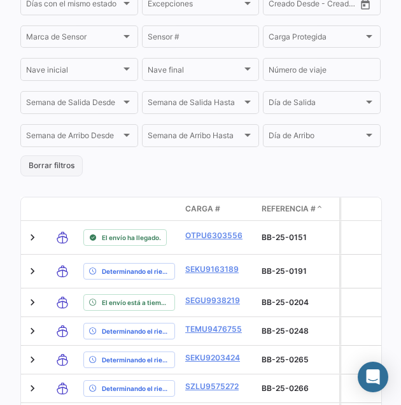
click at [61, 165] on button "Borrar filtros" at bounding box center [51, 165] width 62 height 21
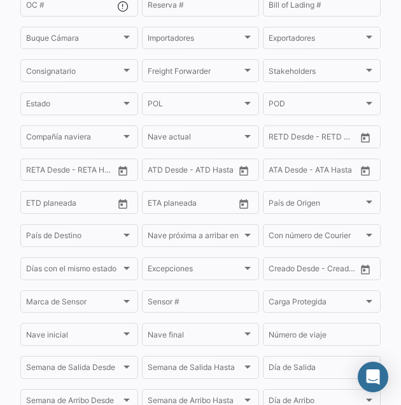
scroll to position [203, 0]
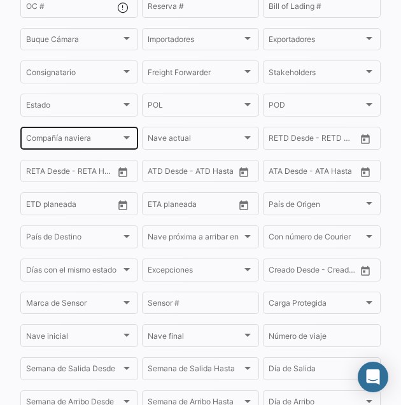
click at [116, 142] on div "Compañía naviera" at bounding box center [73, 139] width 95 height 9
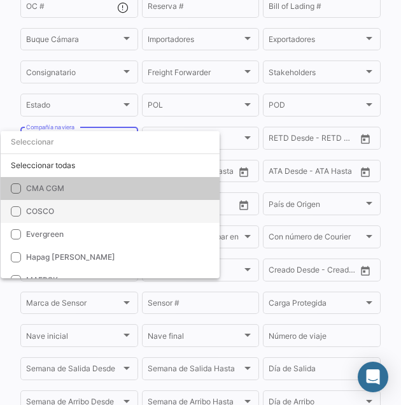
scroll to position [150, 0]
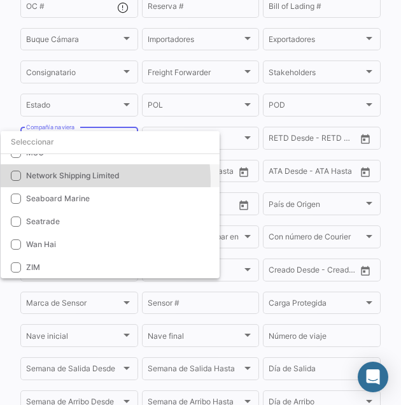
click at [85, 180] on span "Network Shipping Limited" at bounding box center [115, 175] width 178 height 11
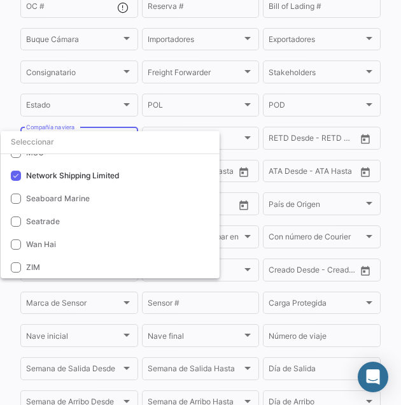
click at [243, 125] on div at bounding box center [200, 202] width 401 height 405
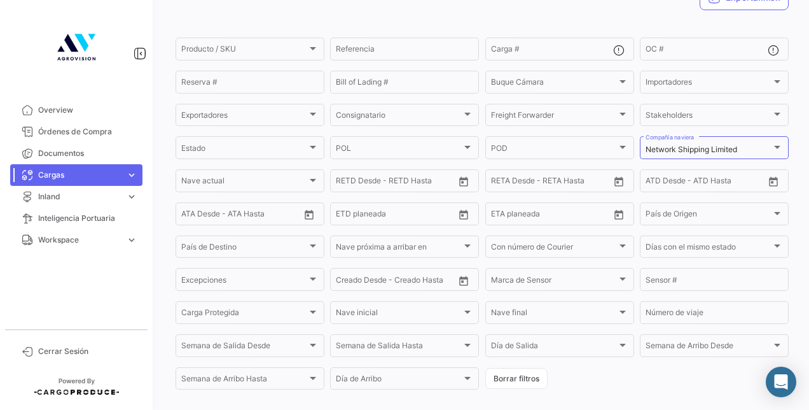
scroll to position [108, 0]
click at [762, 155] on div "Network Shipping Limited" at bounding box center [709, 150] width 126 height 9
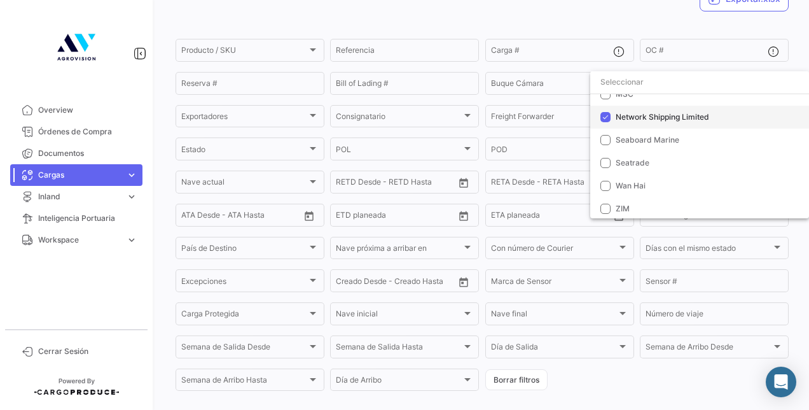
scroll to position [0, 0]
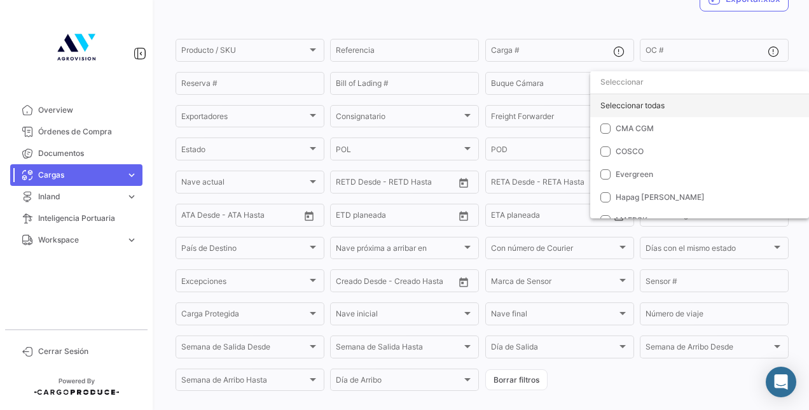
click at [641, 108] on div "Seleccionar todas" at bounding box center [699, 105] width 219 height 23
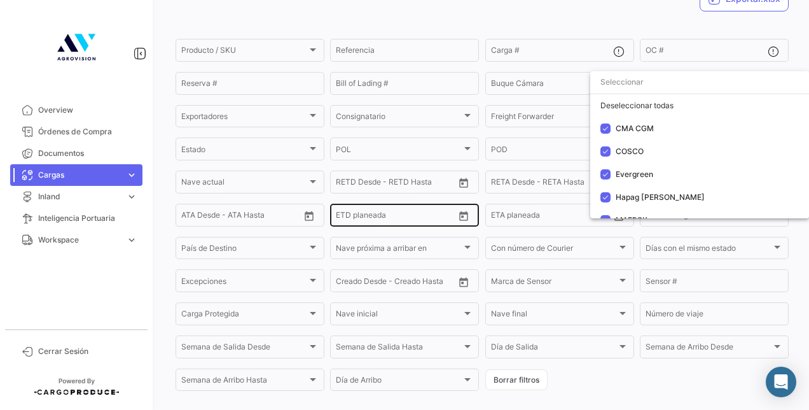
click at [494, 24] on div at bounding box center [404, 205] width 809 height 410
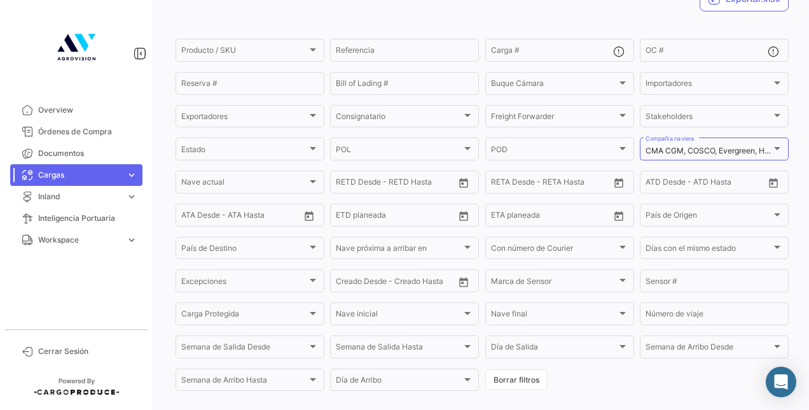
scroll to position [412, 0]
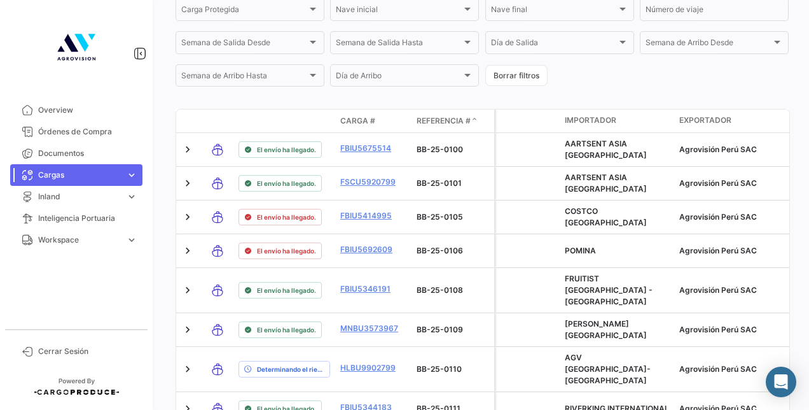
click at [417, 125] on span "Referencia #" at bounding box center [444, 120] width 54 height 11
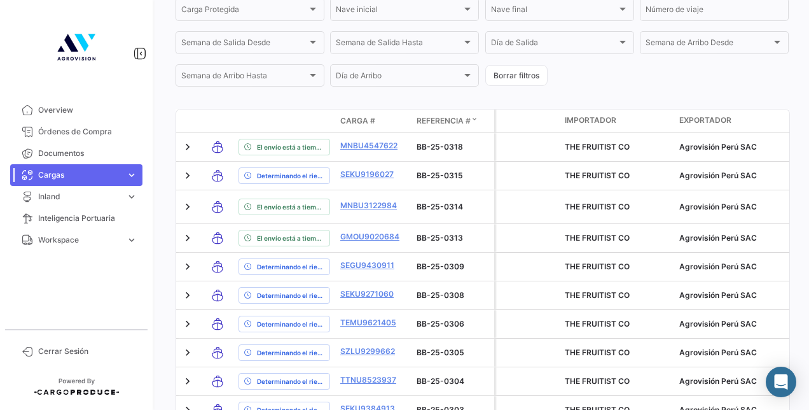
click at [433, 123] on span "Referencia #" at bounding box center [444, 120] width 54 height 11
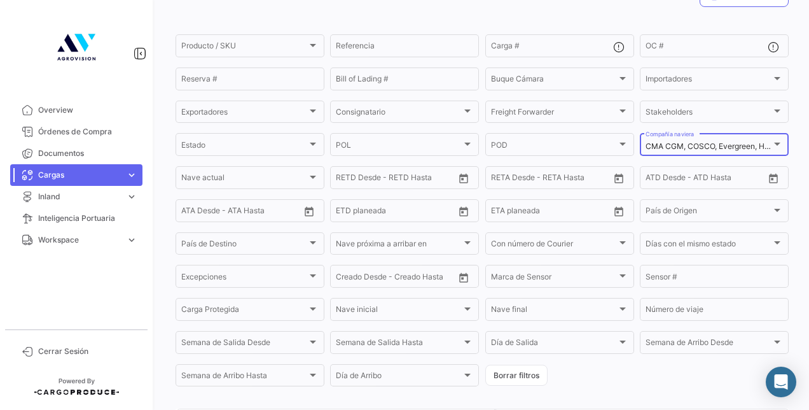
scroll to position [115, 0]
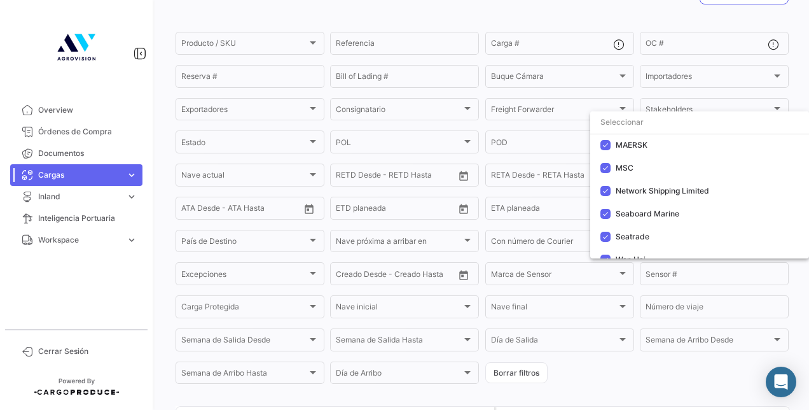
scroll to position [150, 0]
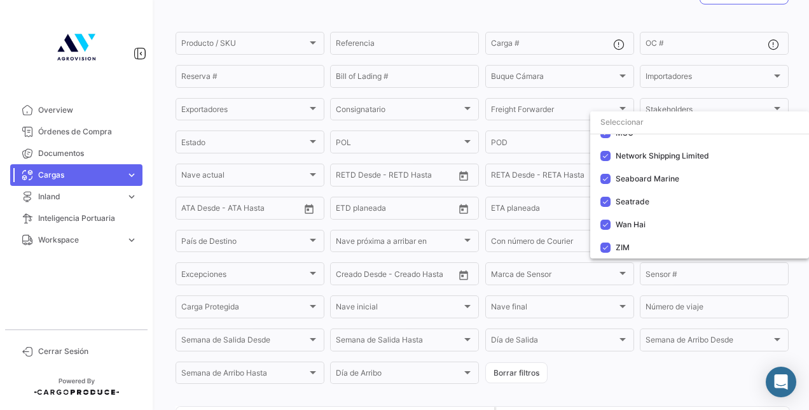
click at [497, 377] on div at bounding box center [404, 205] width 809 height 410
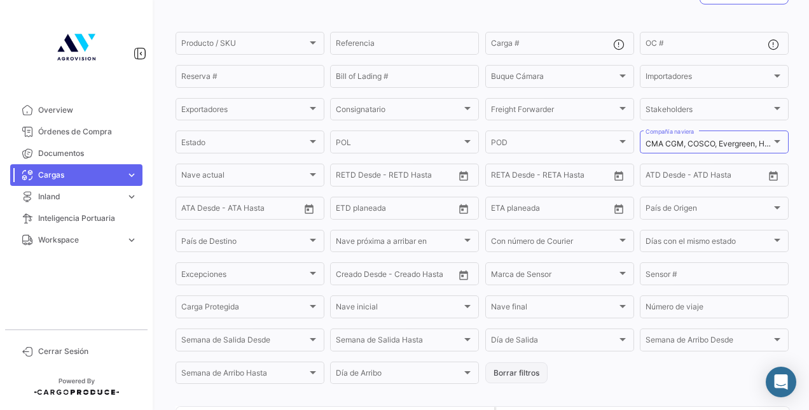
click at [501, 377] on button "Borrar filtros" at bounding box center [516, 372] width 62 height 21
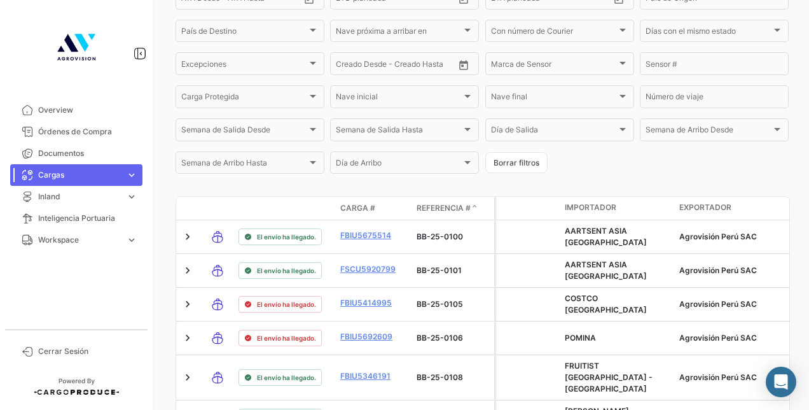
scroll to position [335, 0]
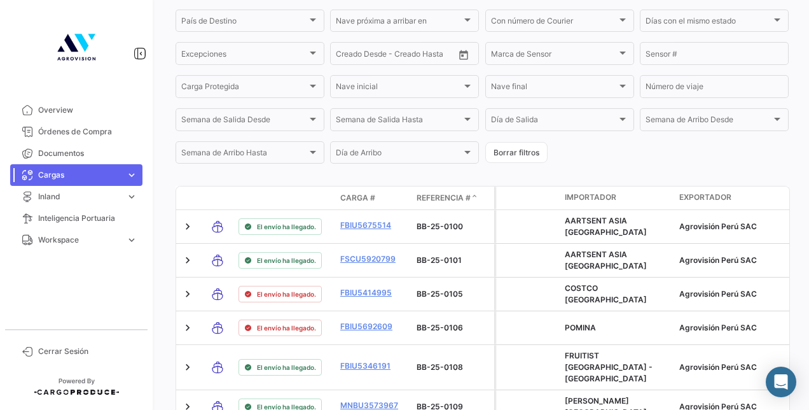
click at [426, 201] on span "Referencia #" at bounding box center [444, 197] width 54 height 11
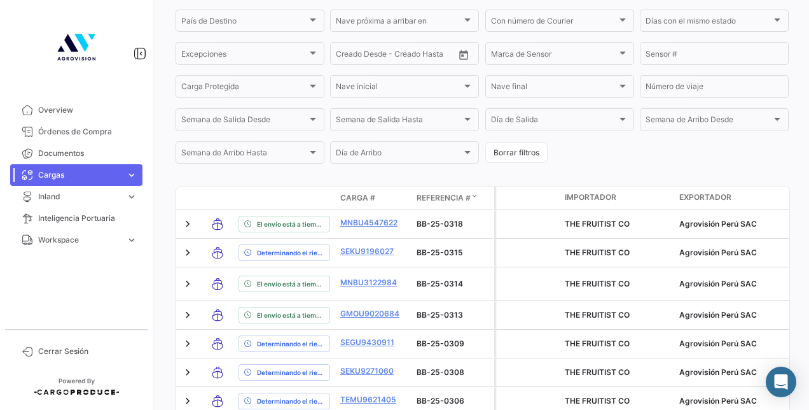
click at [426, 201] on span "Referencia #" at bounding box center [444, 197] width 54 height 11
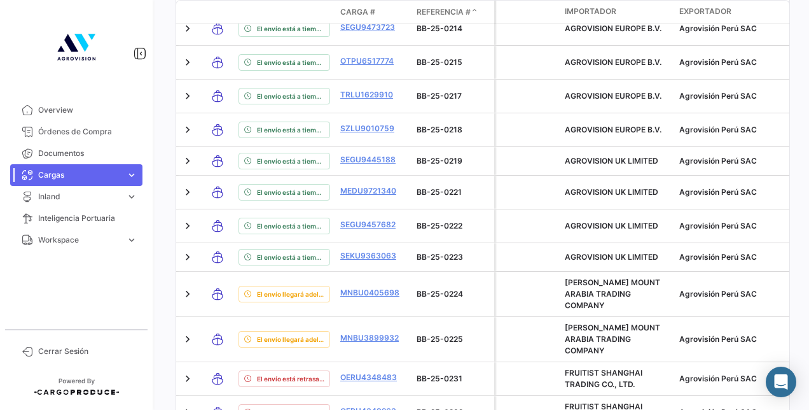
scroll to position [3495, 0]
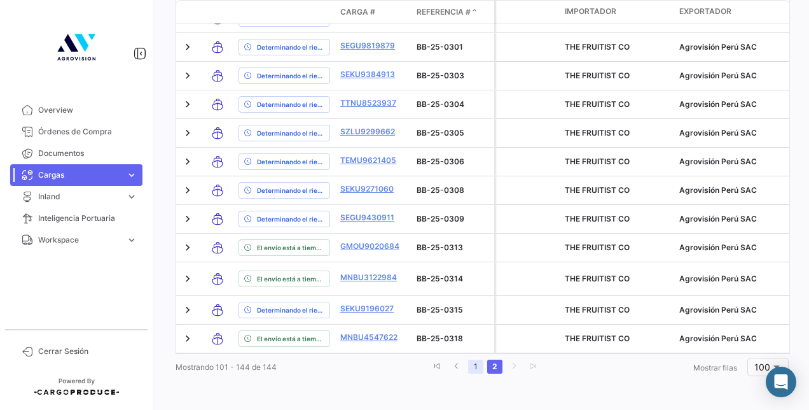
scroll to position [1680, 0]
click at [472, 366] on link "1" at bounding box center [475, 366] width 15 height 14
click at [466, 365] on link "1" at bounding box center [471, 366] width 15 height 14
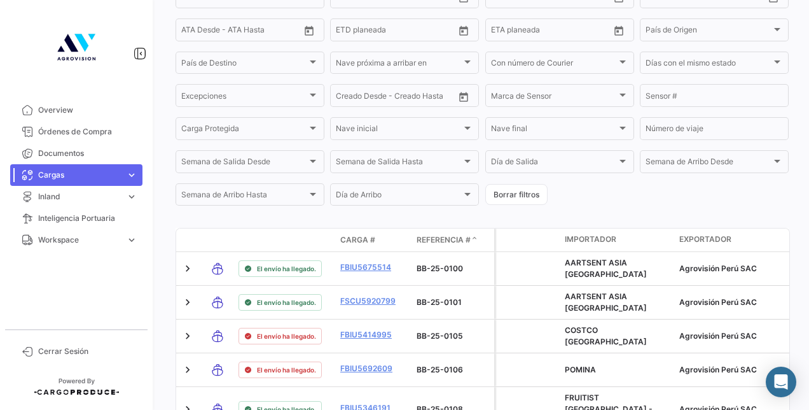
scroll to position [429, 0]
